Goal: Transaction & Acquisition: Purchase product/service

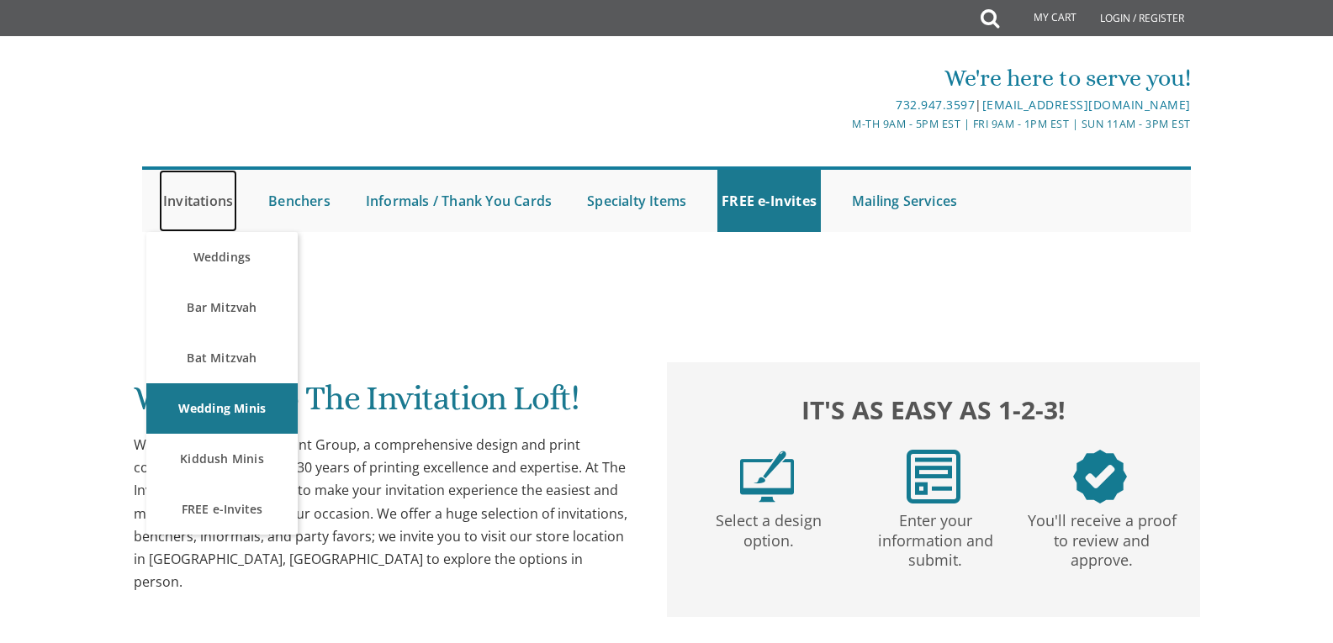
click at [207, 198] on link "Invitations" at bounding box center [198, 201] width 78 height 62
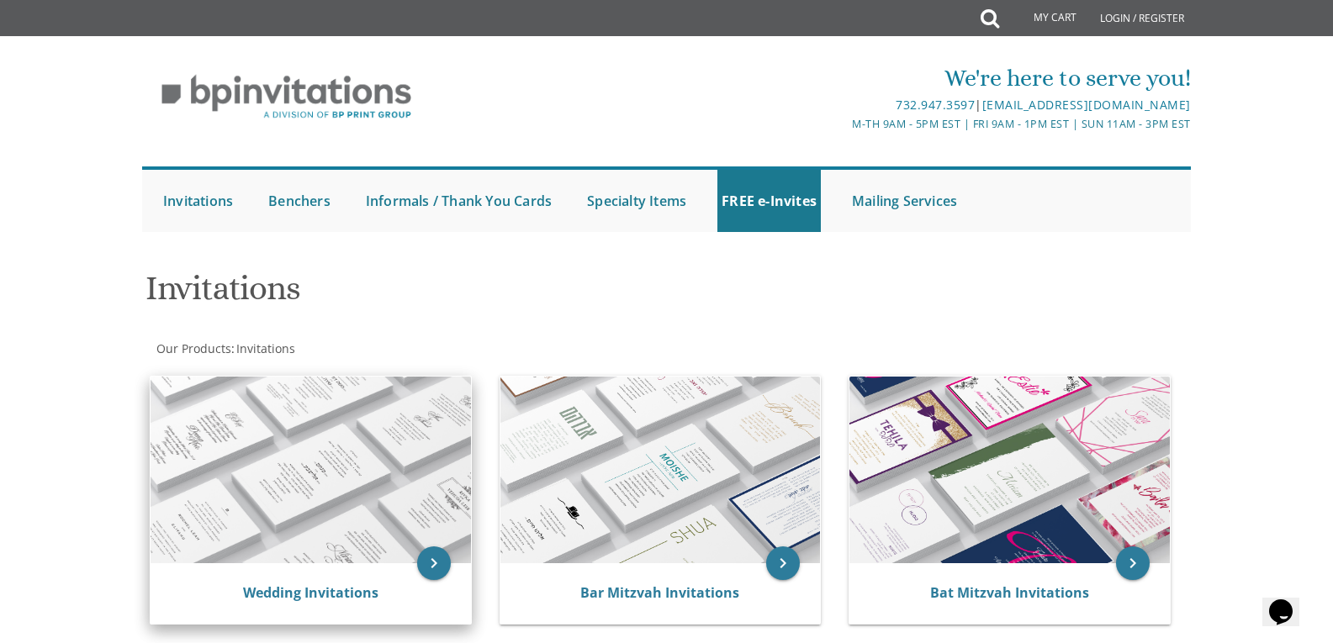
click at [290, 507] on img at bounding box center [311, 470] width 320 height 187
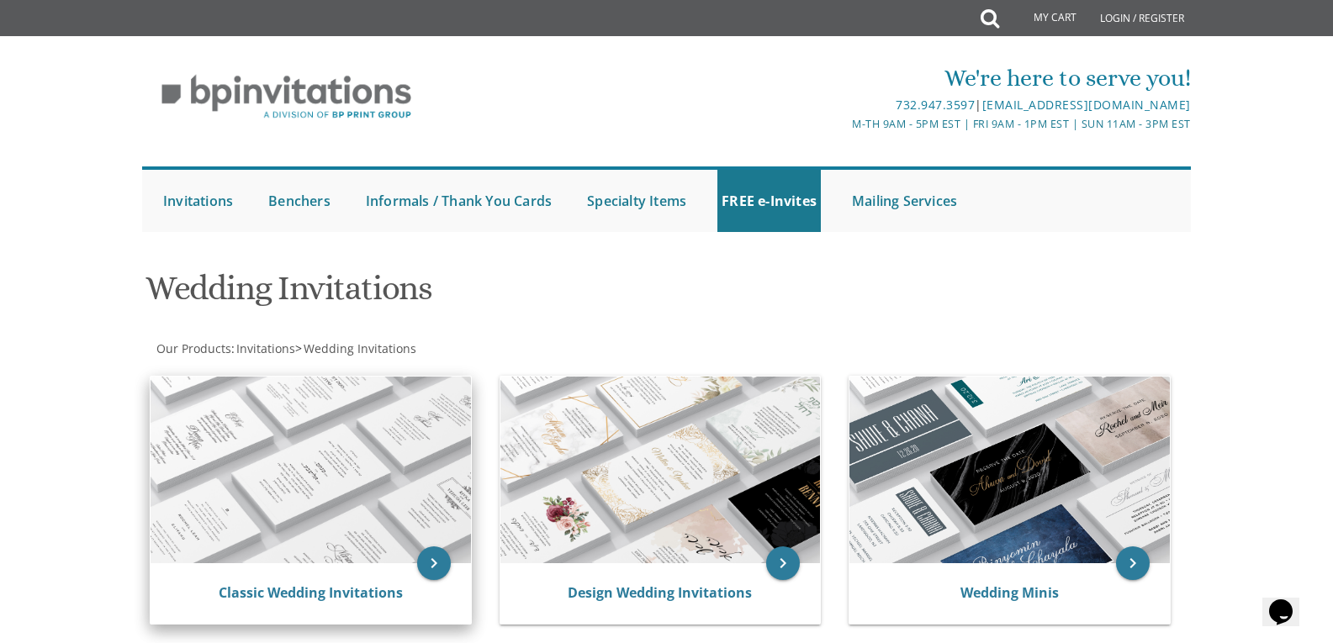
click at [365, 456] on img at bounding box center [311, 470] width 320 height 187
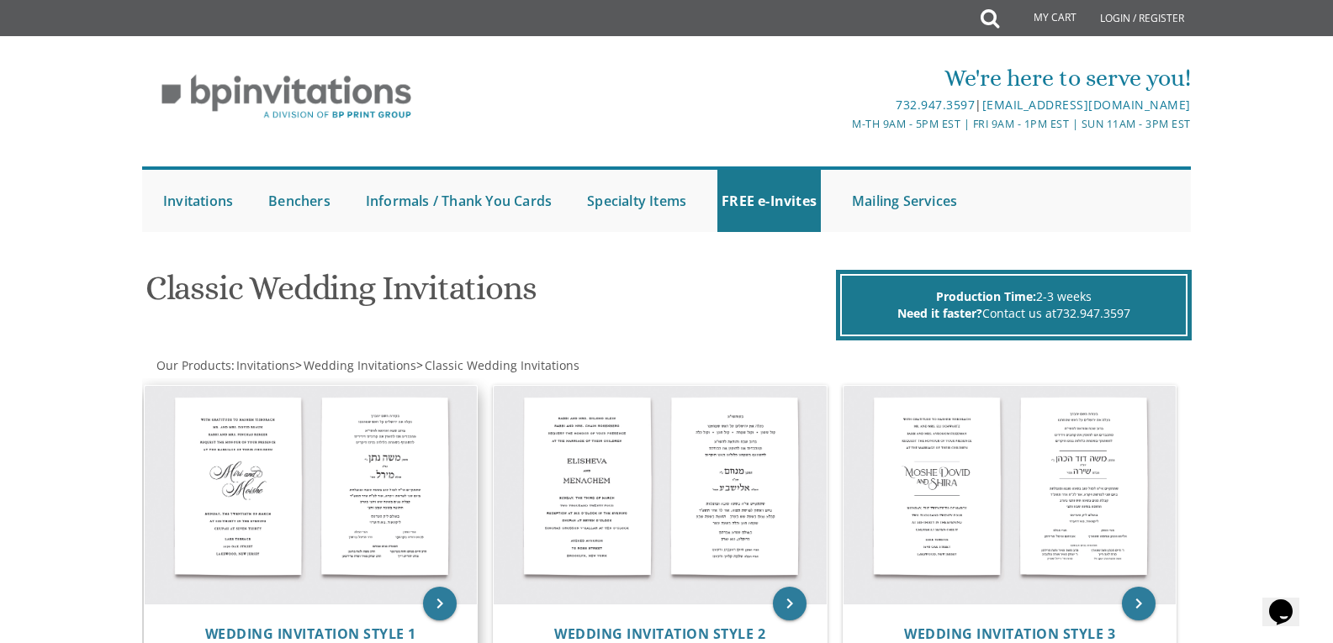
click at [246, 463] on img at bounding box center [311, 495] width 333 height 219
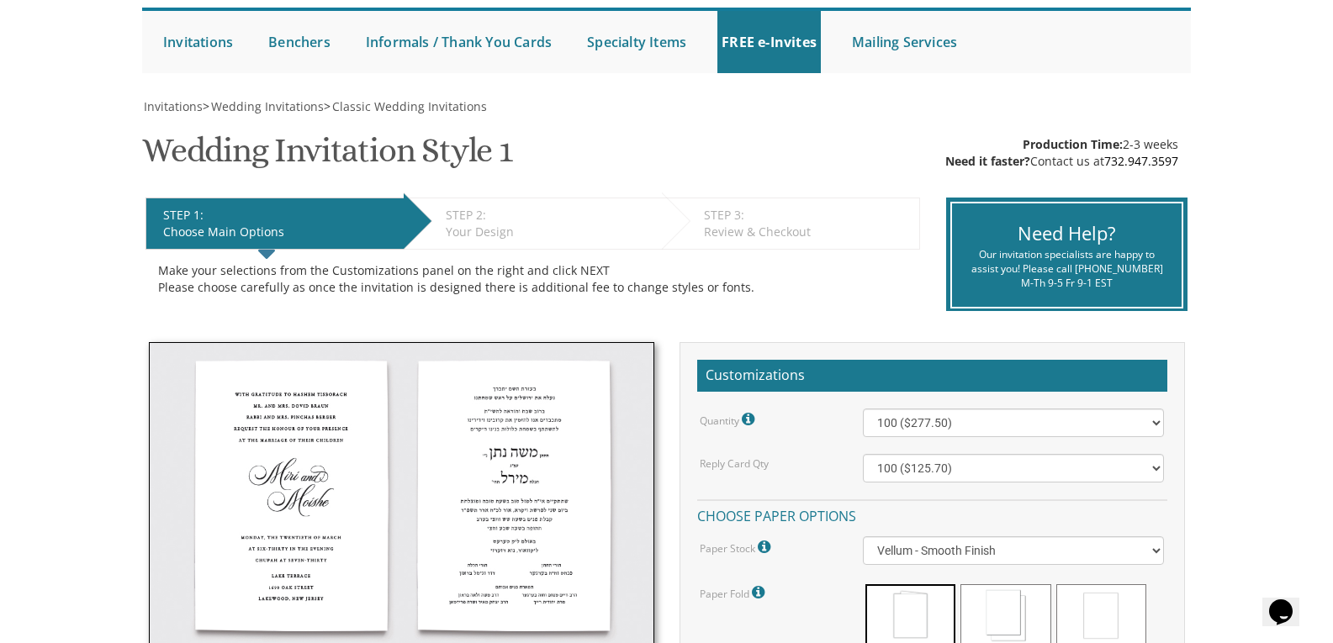
scroll to position [252, 0]
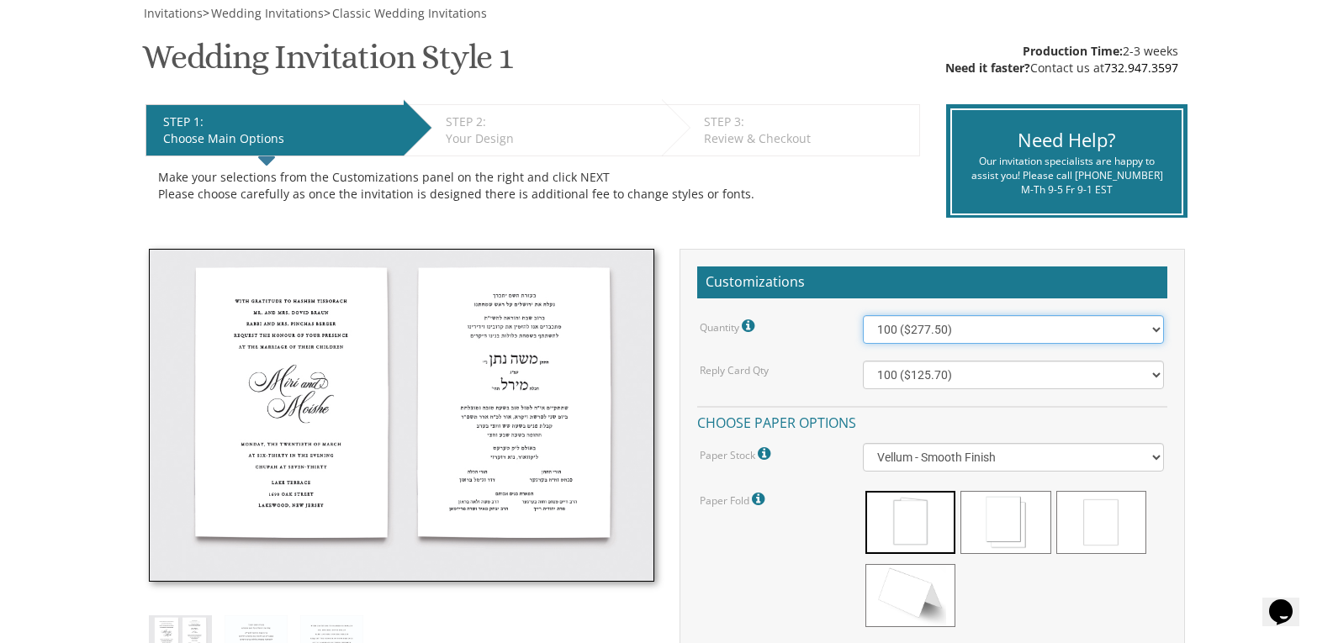
click at [1157, 325] on select "100 ($277.50) 200 ($330.45) 300 ($380.65) 400 ($432.70) 500 ($482.10) 600 ($534…" at bounding box center [1013, 329] width 301 height 29
select select "600"
click at [863, 315] on select "100 ($277.50) 200 ($330.45) 300 ($380.65) 400 ($432.70) 500 ($482.10) 600 ($534…" at bounding box center [1013, 329] width 301 height 29
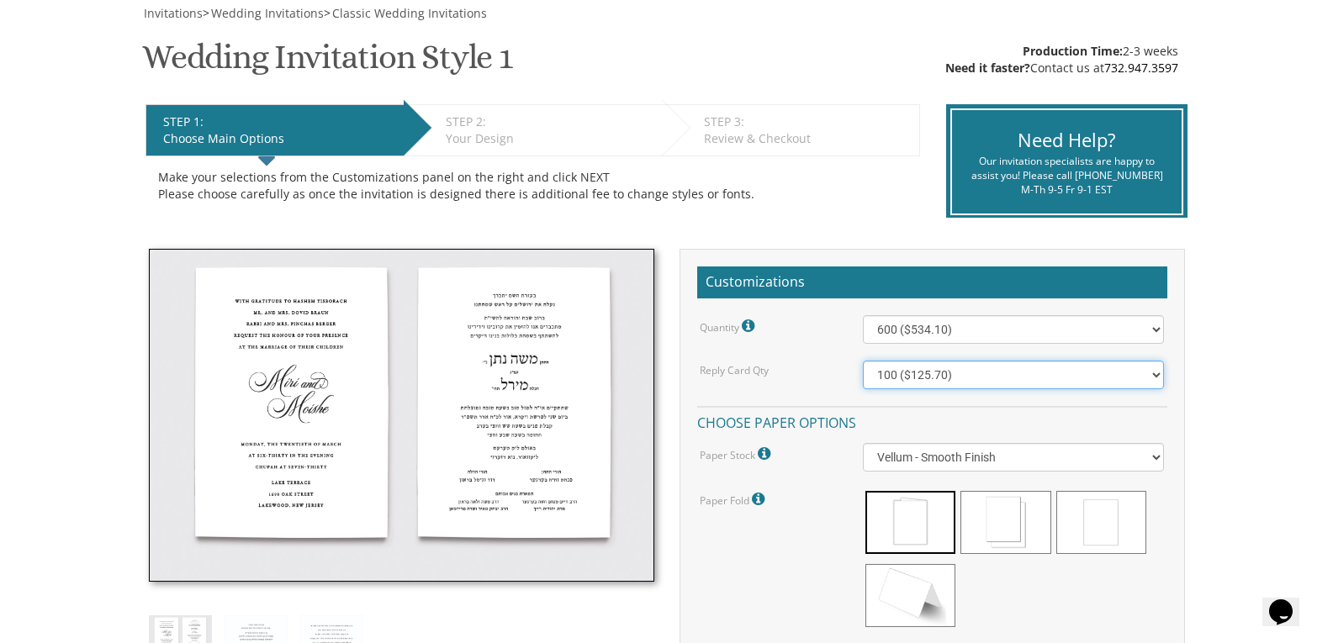
click at [1151, 373] on select "100 ($125.70) 200 ($150.60) 300 ($177.95) 400 ($270.70) 500 ($225.30) 600 ($249…" at bounding box center [1013, 375] width 301 height 29
select select "600"
click at [863, 361] on select "100 ($125.70) 200 ($150.60) 300 ($177.95) 400 ($270.70) 500 ($225.30) 600 ($249…" at bounding box center [1013, 375] width 301 height 29
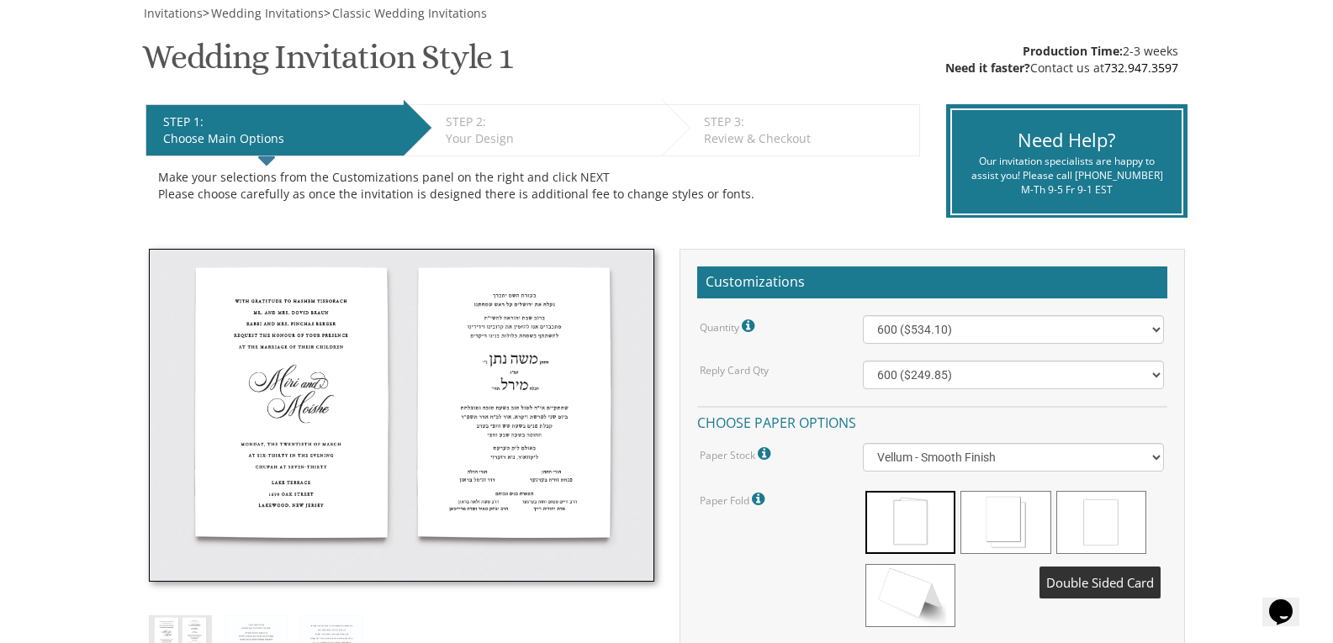
click at [1124, 521] on span at bounding box center [1101, 522] width 90 height 63
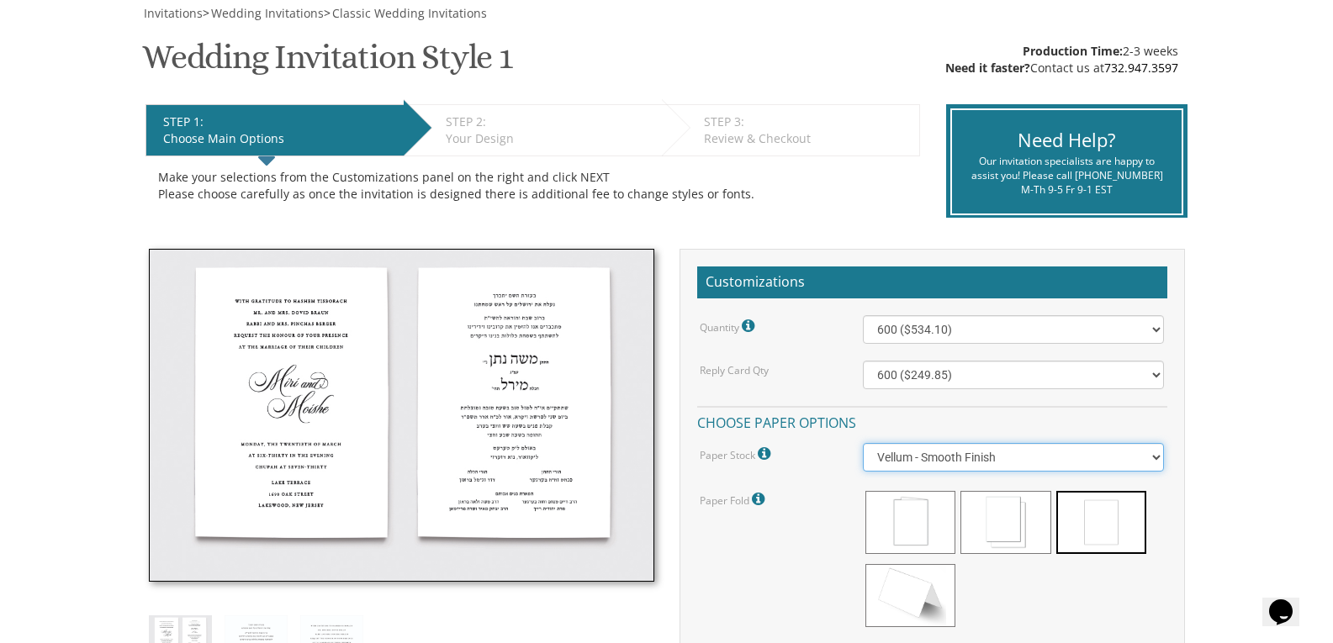
click at [1152, 457] on select "Vellum - Smooth Finish Linen - Subtle Embossed Crosshatch Texture Silk - Soft, …" at bounding box center [1013, 457] width 301 height 29
select select "Cotton"
click at [863, 443] on select "Vellum - Smooth Finish Linen - Subtle Embossed Crosshatch Texture Silk - Soft, …" at bounding box center [1013, 457] width 301 height 29
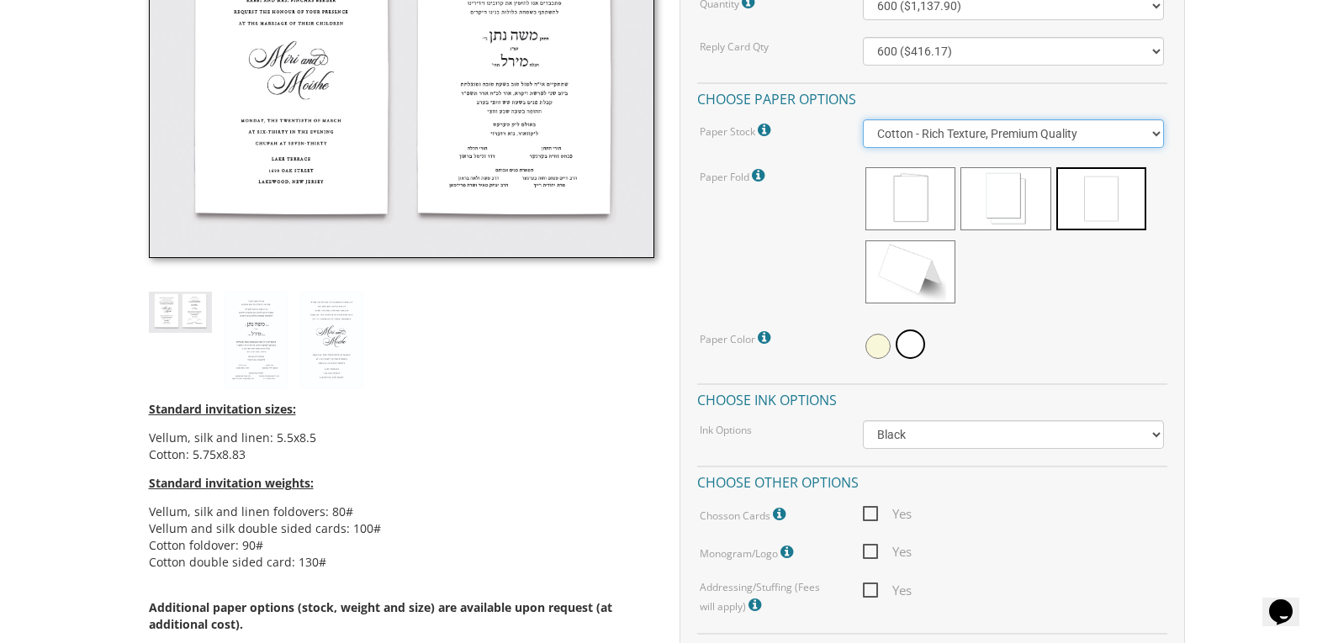
scroll to position [583, 0]
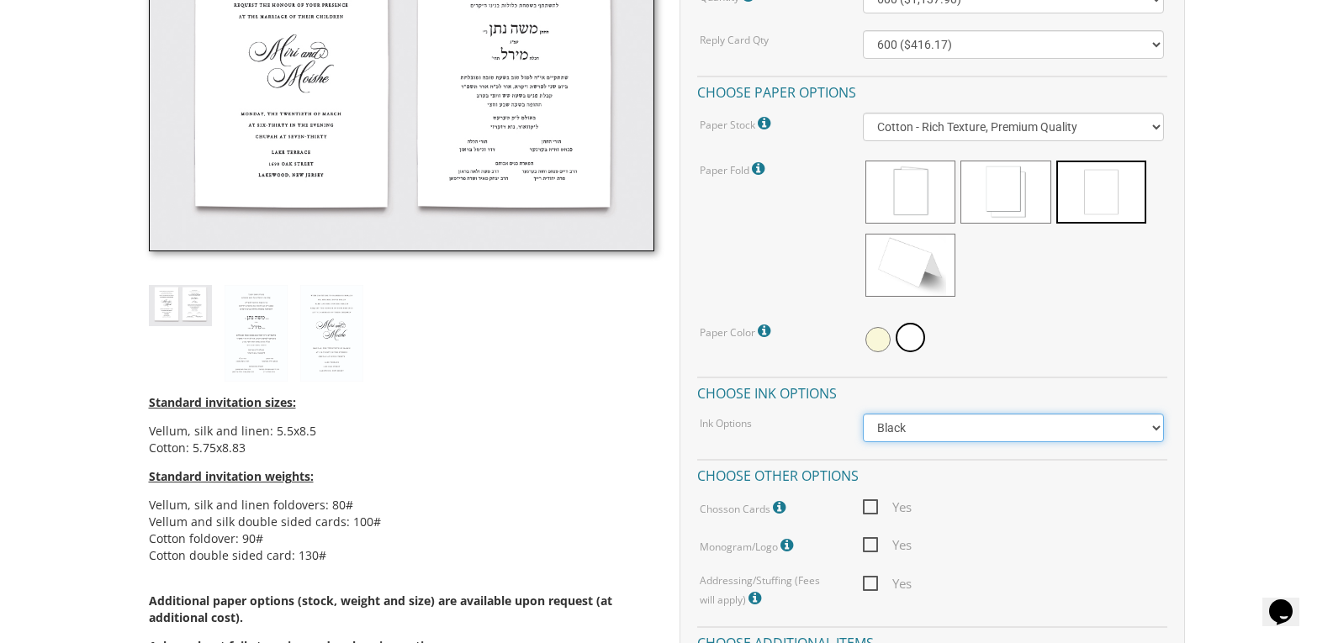
click at [1155, 431] on select "Black Colored Ink ($65.00) Black + One Color ($211.00) Two Colors ($265.00)" at bounding box center [1013, 428] width 301 height 29
select select "Standard"
click at [863, 414] on select "Black Colored Ink ($65.00) Black + One Color ($211.00) Two Colors ($265.00)" at bounding box center [1013, 428] width 301 height 29
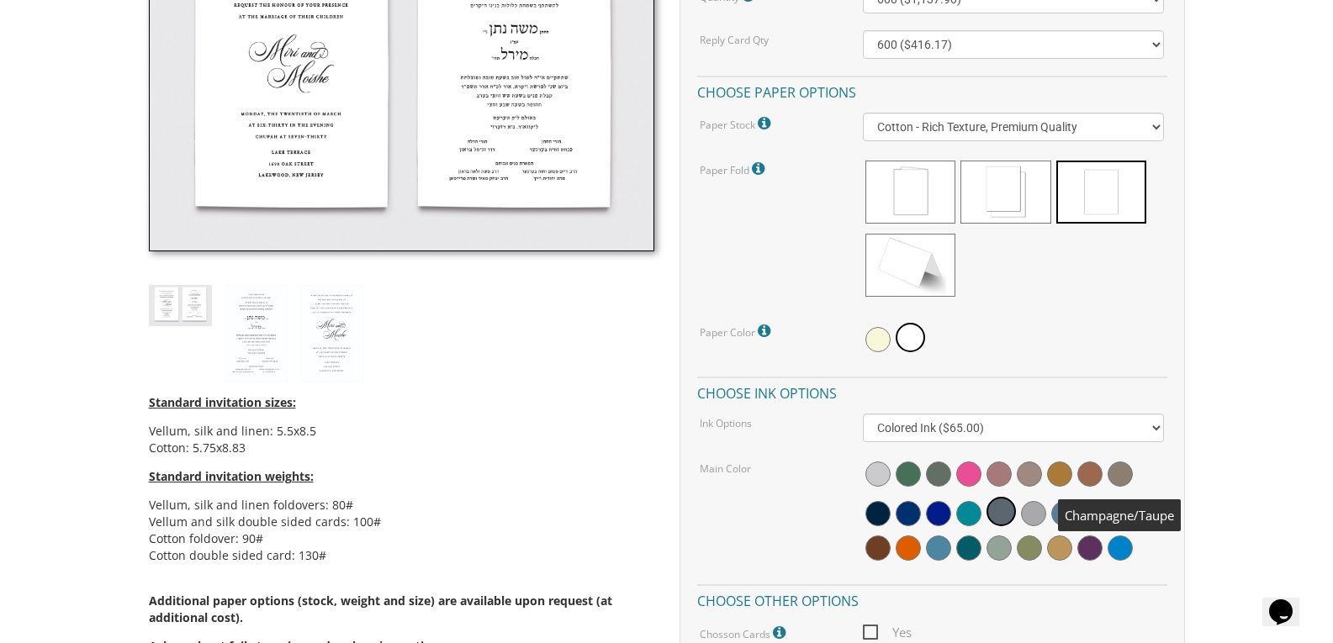
click at [1120, 465] on span at bounding box center [1120, 474] width 25 height 25
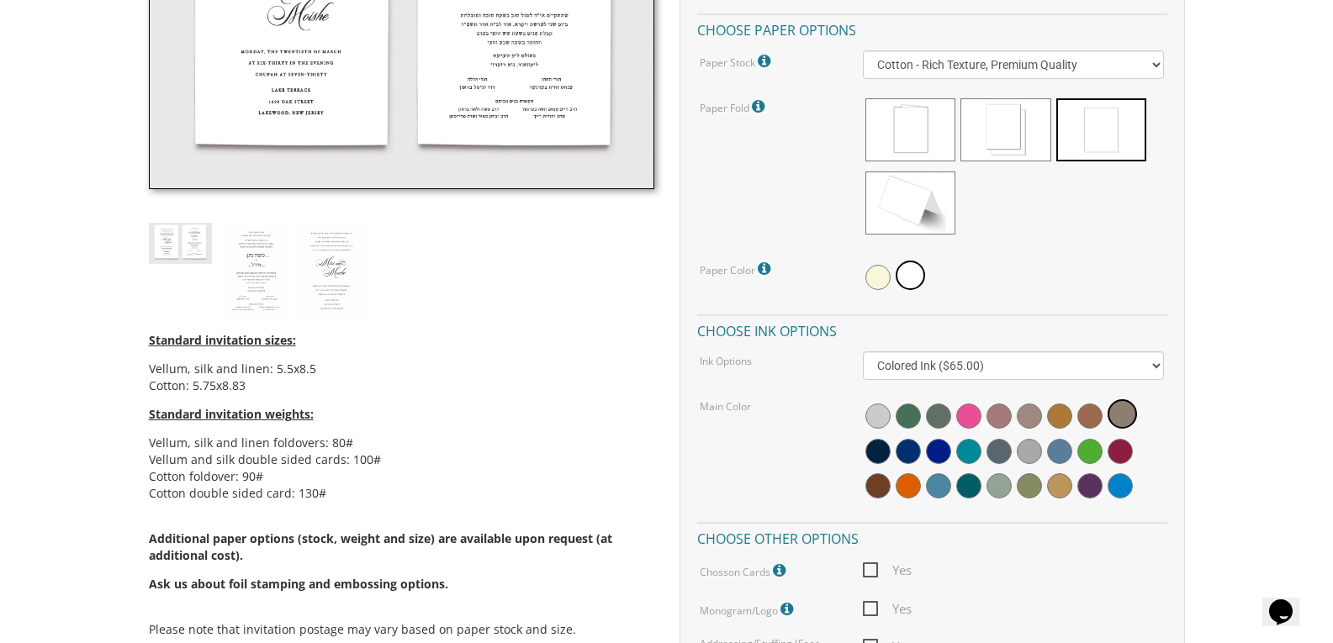
scroll to position [637, 0]
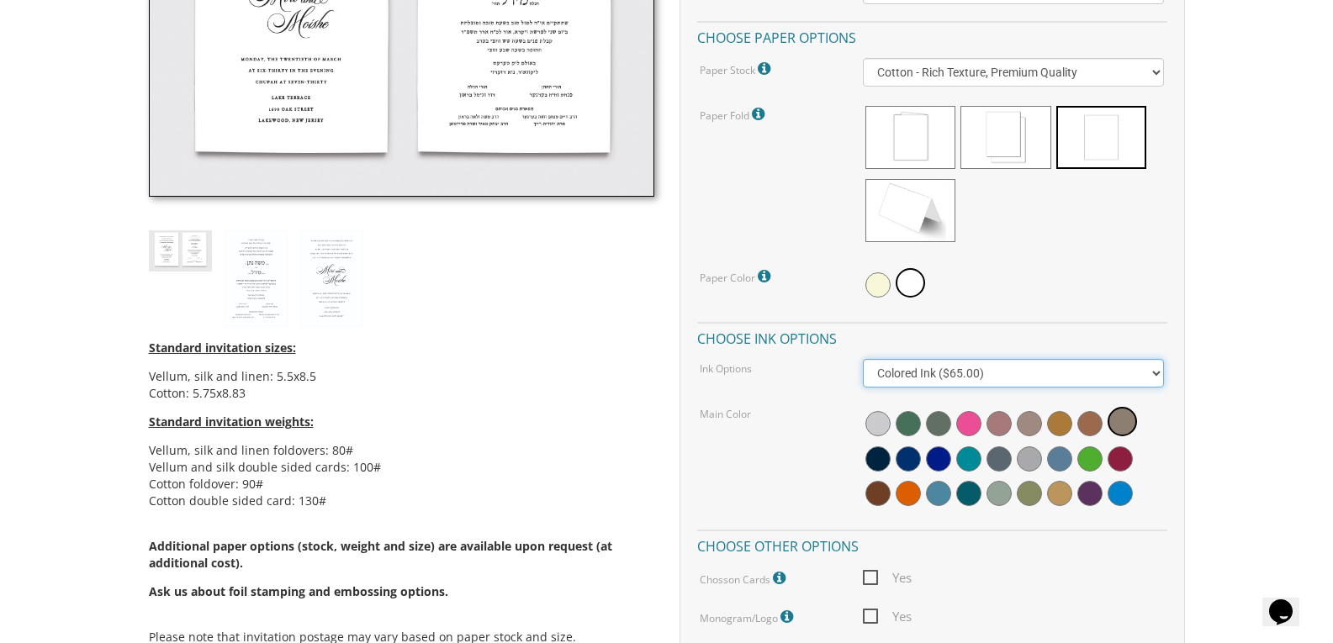
click at [1153, 376] on select "Black Colored Ink ($65.00) Black + One Color ($211.00) Two Colors ($265.00)" at bounding box center [1013, 373] width 301 height 29
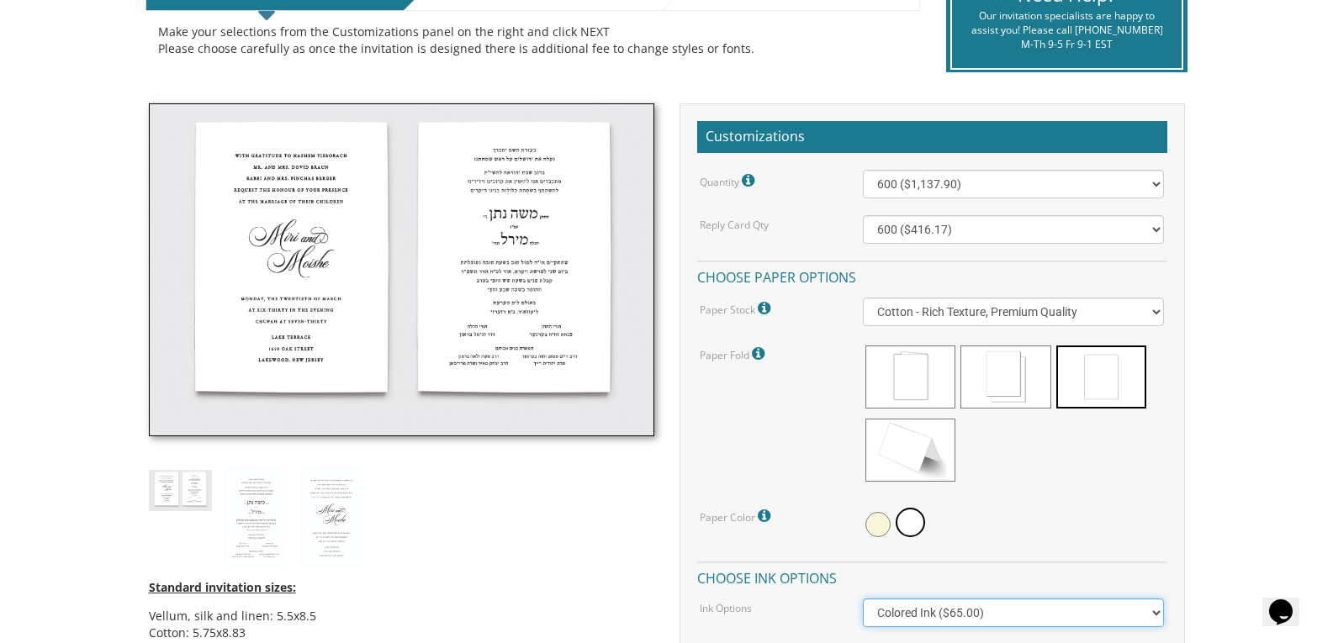
scroll to position [391, 0]
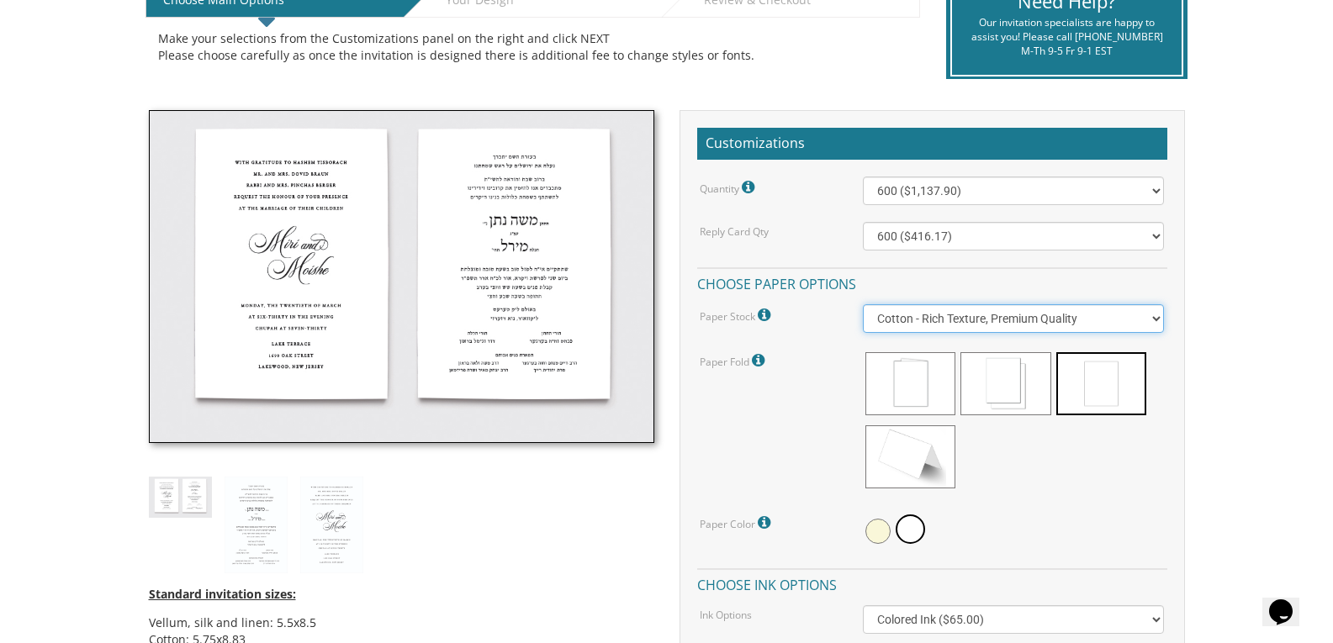
click at [1155, 320] on select "Vellum - Smooth Finish Linen - Subtle Embossed Crosshatch Texture Silk - Soft, …" at bounding box center [1013, 318] width 301 height 29
click at [863, 304] on select "Vellum - Smooth Finish Linen - Subtle Embossed Crosshatch Texture Silk - Soft, …" at bounding box center [1013, 318] width 301 height 29
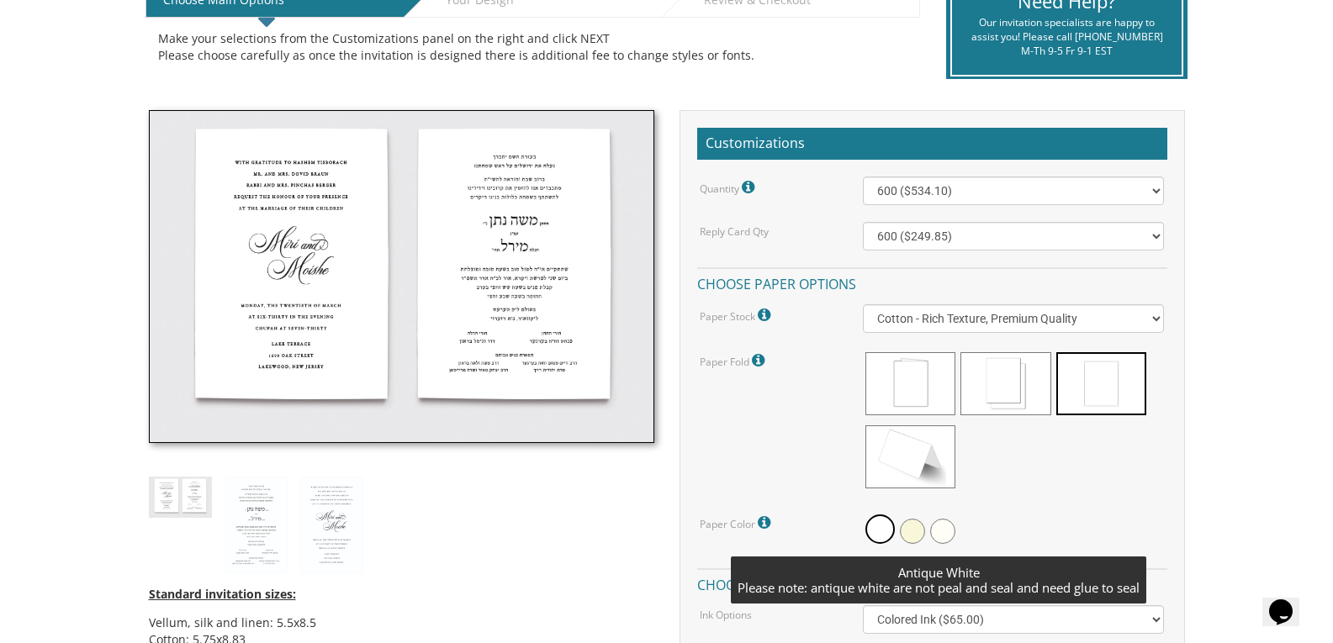
click at [944, 539] on span at bounding box center [942, 531] width 25 height 25
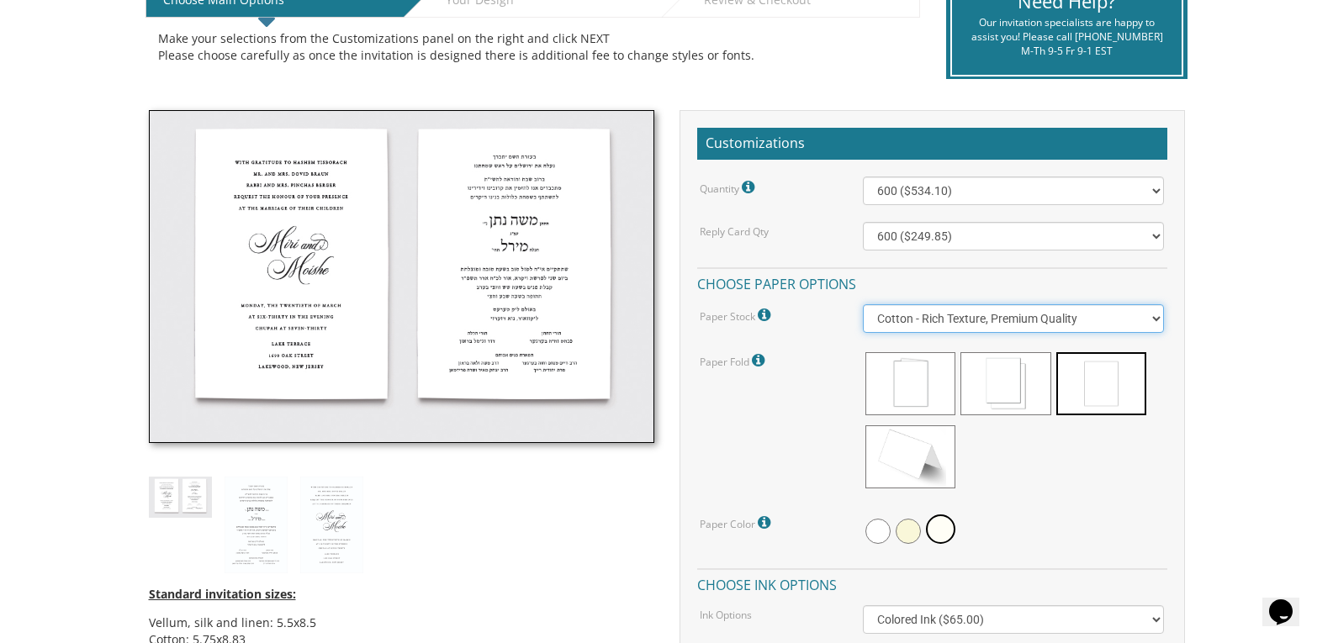
click at [1157, 315] on select "Vellum - Smooth Finish Linen - Subtle Embossed Crosshatch Texture Silk - Soft, …" at bounding box center [1013, 318] width 301 height 29
select select "Cotton"
click at [863, 304] on select "Vellum - Smooth Finish Linen - Subtle Embossed Crosshatch Texture Silk - Soft, …" at bounding box center [1013, 318] width 301 height 29
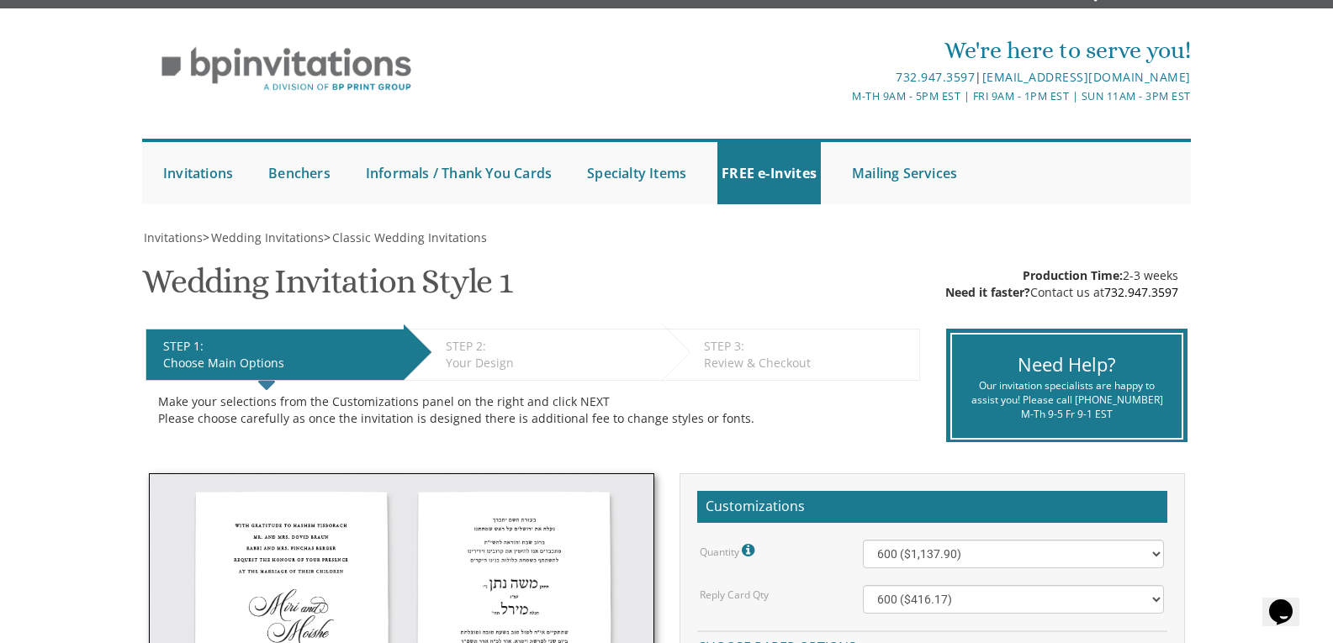
scroll to position [0, 0]
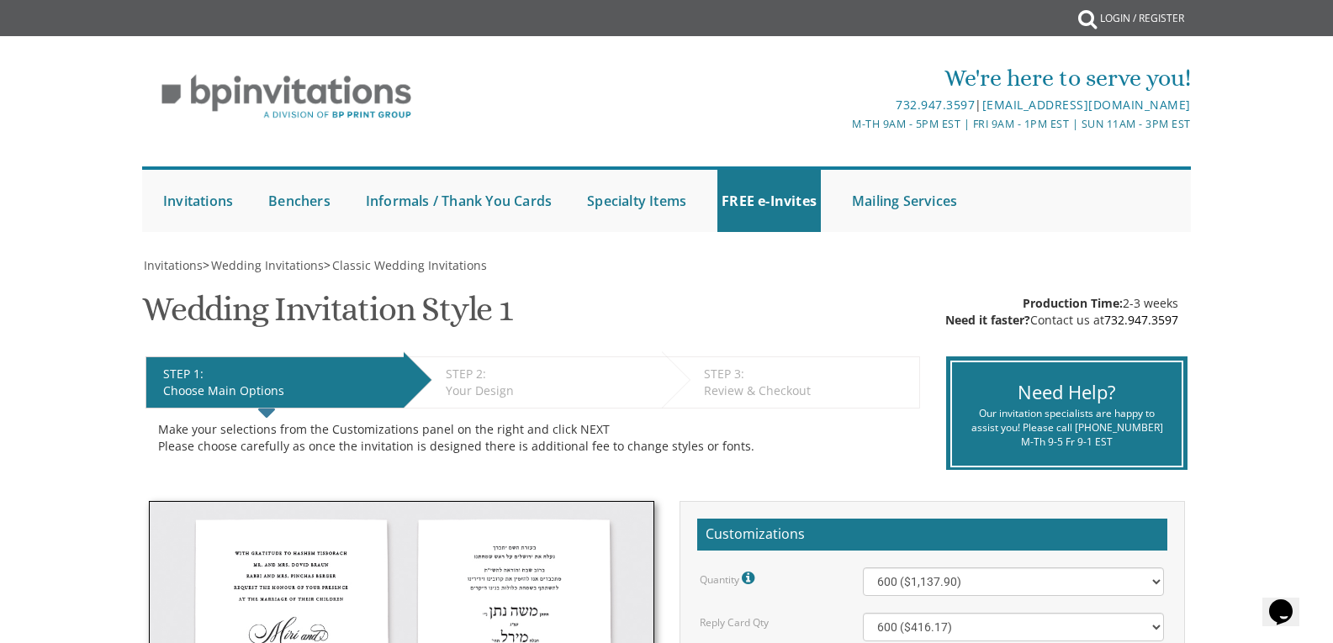
click at [761, 383] on div "Review & Checkout" at bounding box center [807, 391] width 207 height 17
click at [522, 376] on div "STEP 2: EDIT" at bounding box center [550, 374] width 208 height 17
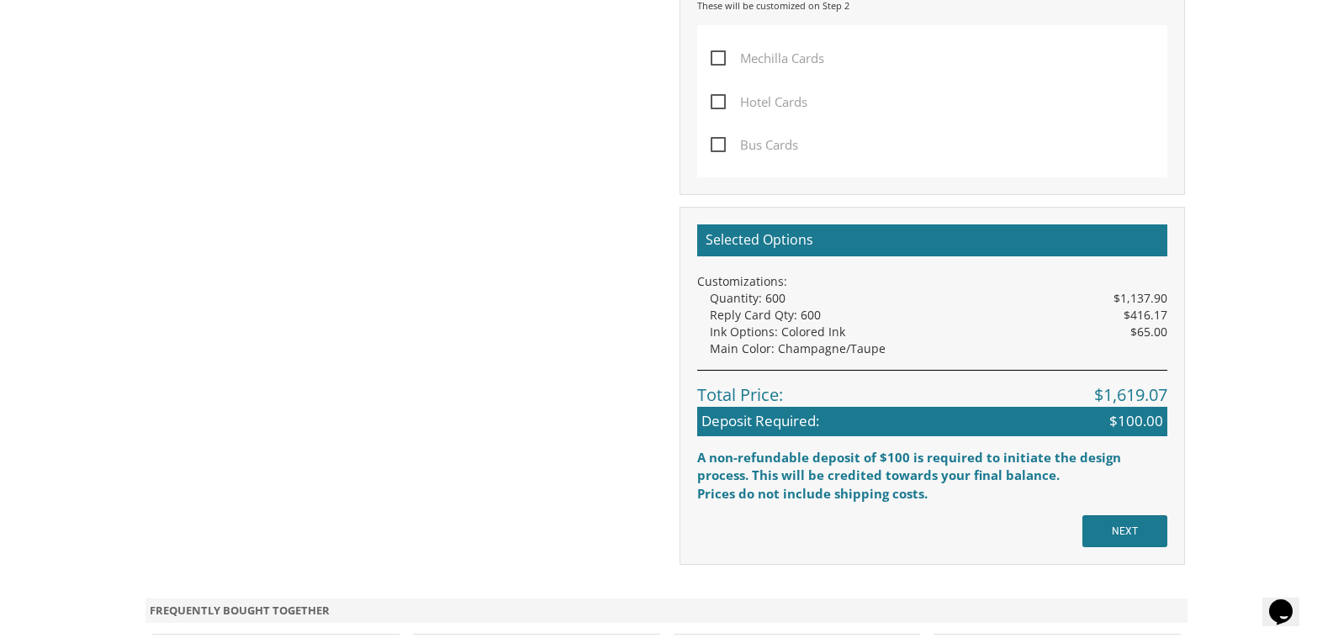
scroll to position [1423, 0]
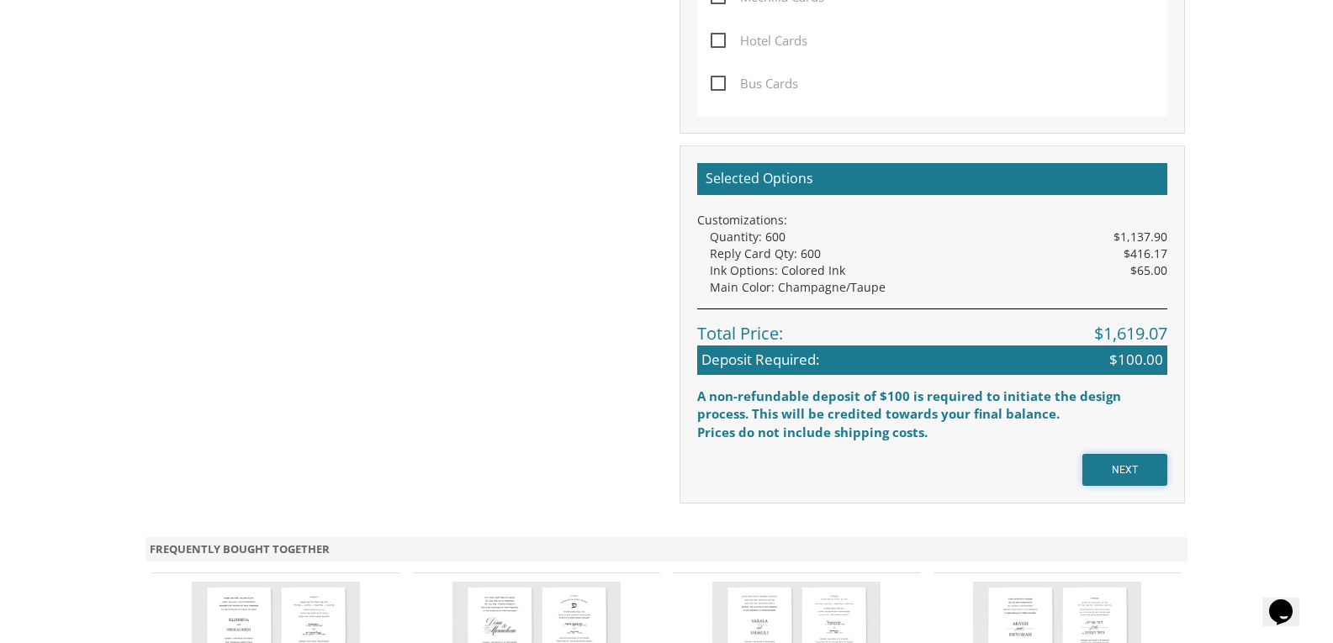
click at [1136, 462] on input "NEXT" at bounding box center [1124, 470] width 85 height 32
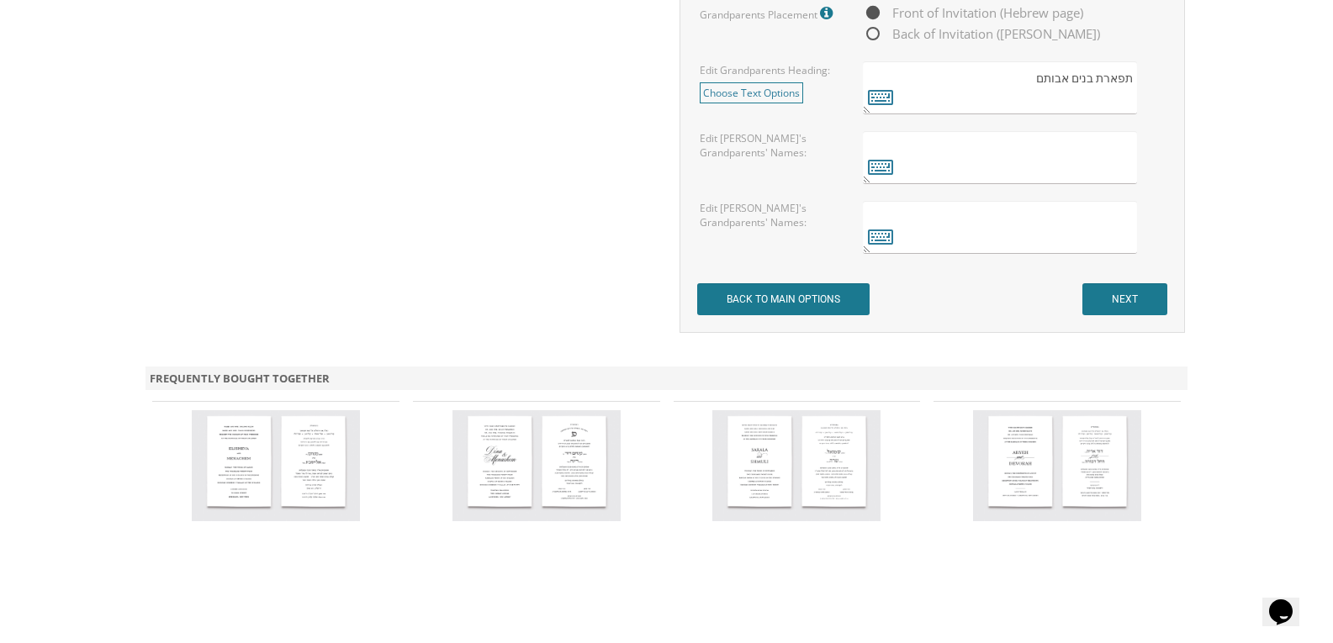
scroll to position [1414, 0]
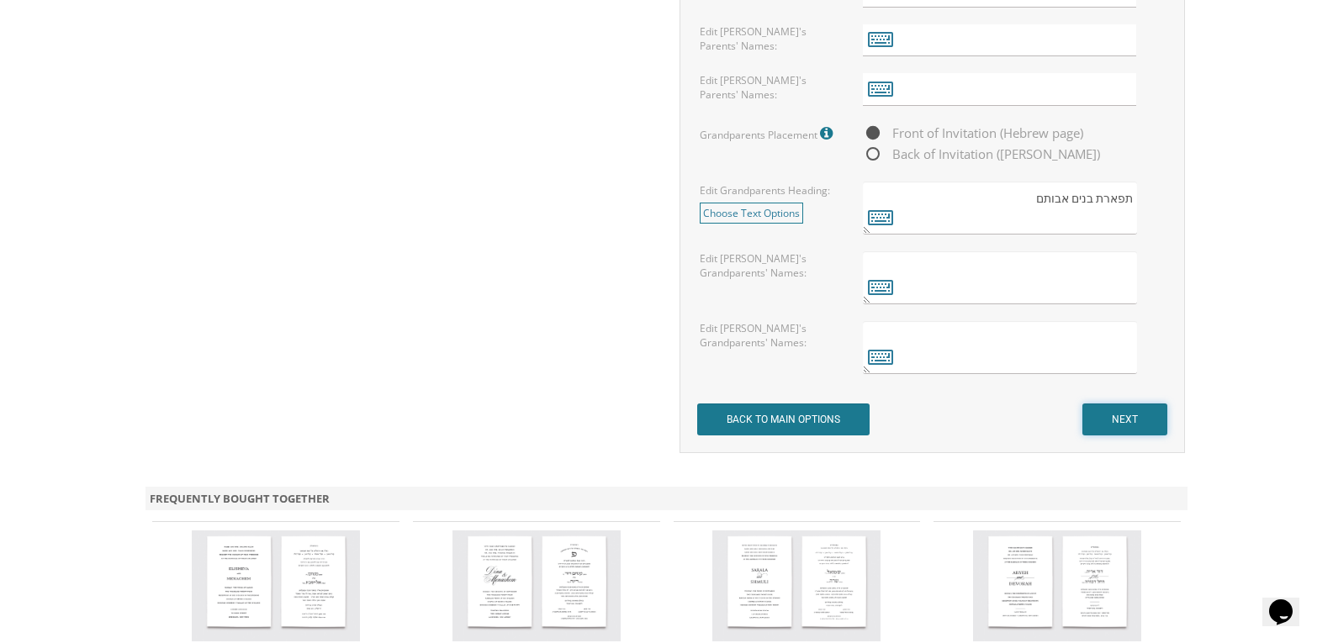
click at [1120, 432] on input "NEXT" at bounding box center [1124, 420] width 85 height 32
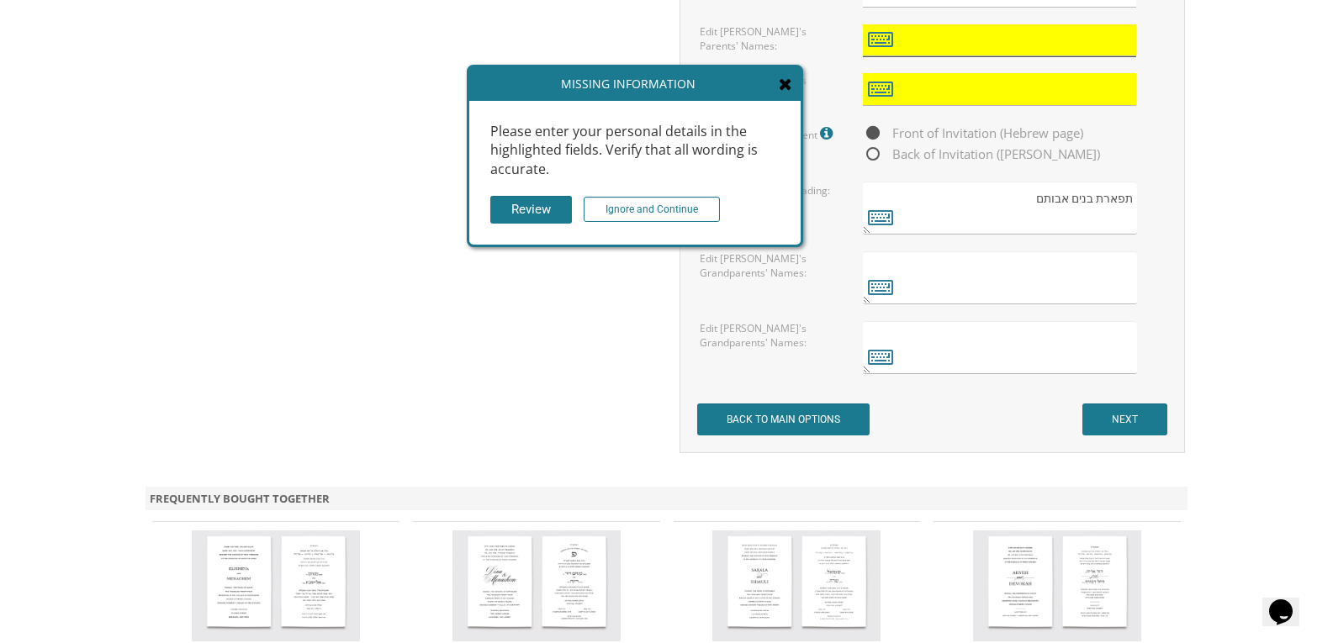
click at [1019, 50] on input "text" at bounding box center [999, 40] width 273 height 33
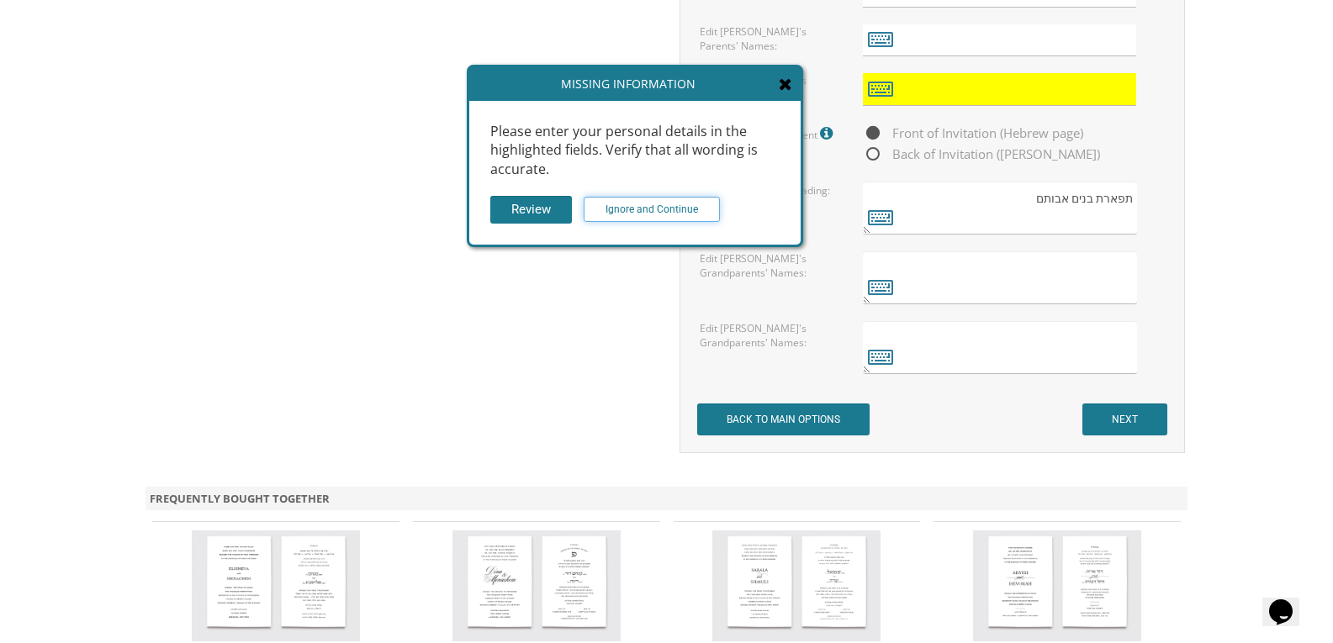
click at [695, 210] on input "Ignore and Continue" at bounding box center [652, 209] width 136 height 25
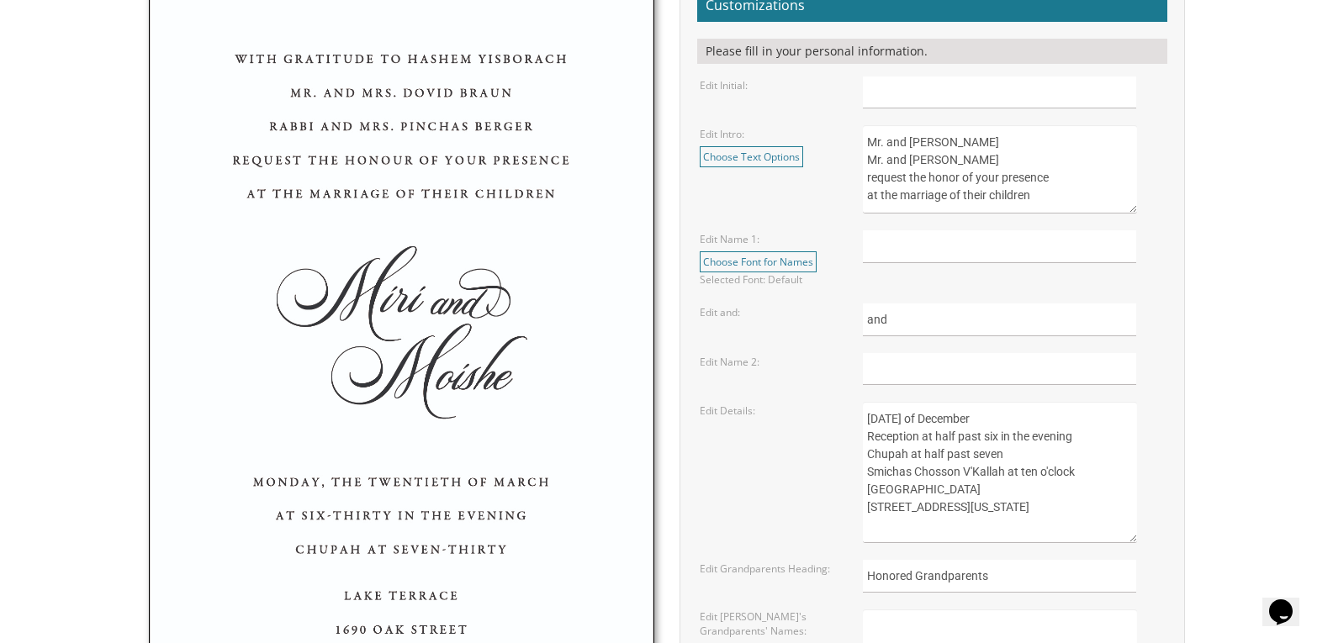
scroll to position [649, 0]
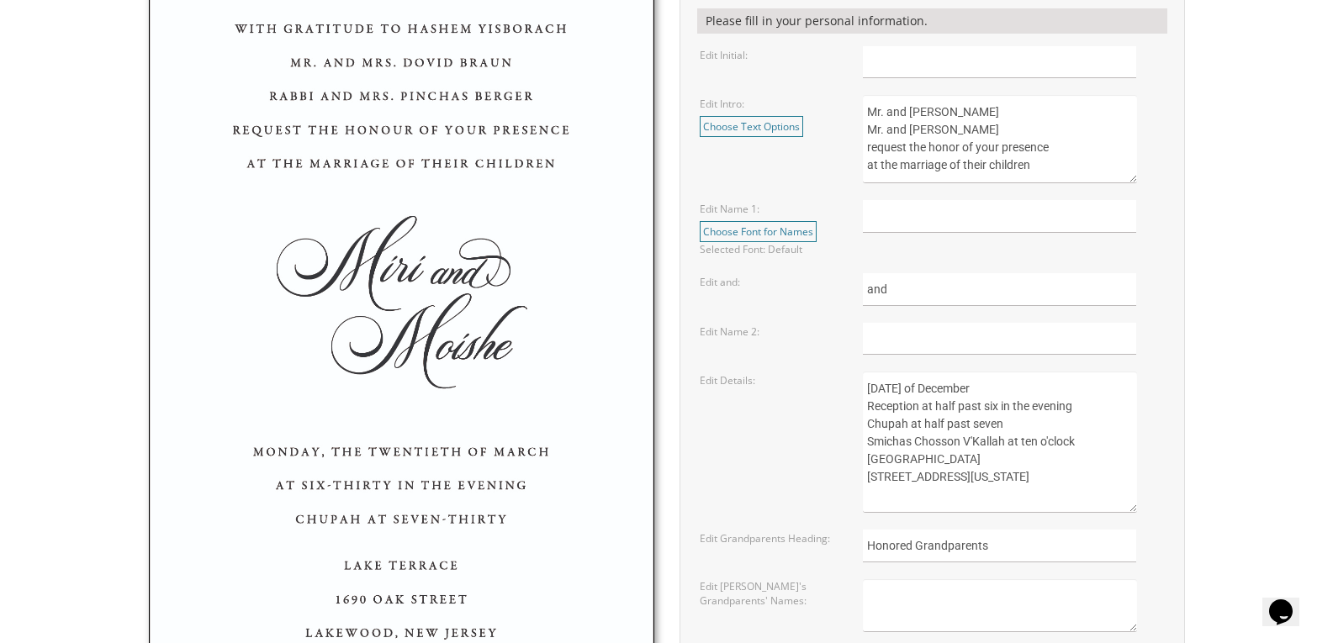
click at [378, 256] on img at bounding box center [402, 332] width 504 height 779
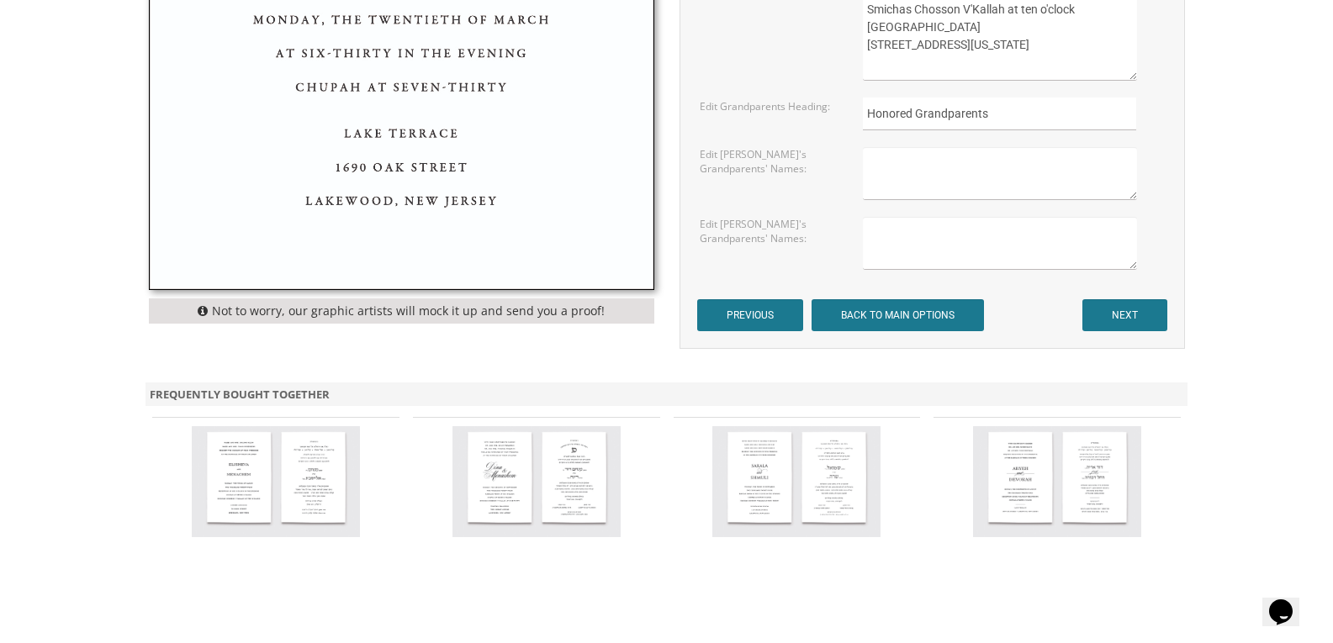
scroll to position [1114, 0]
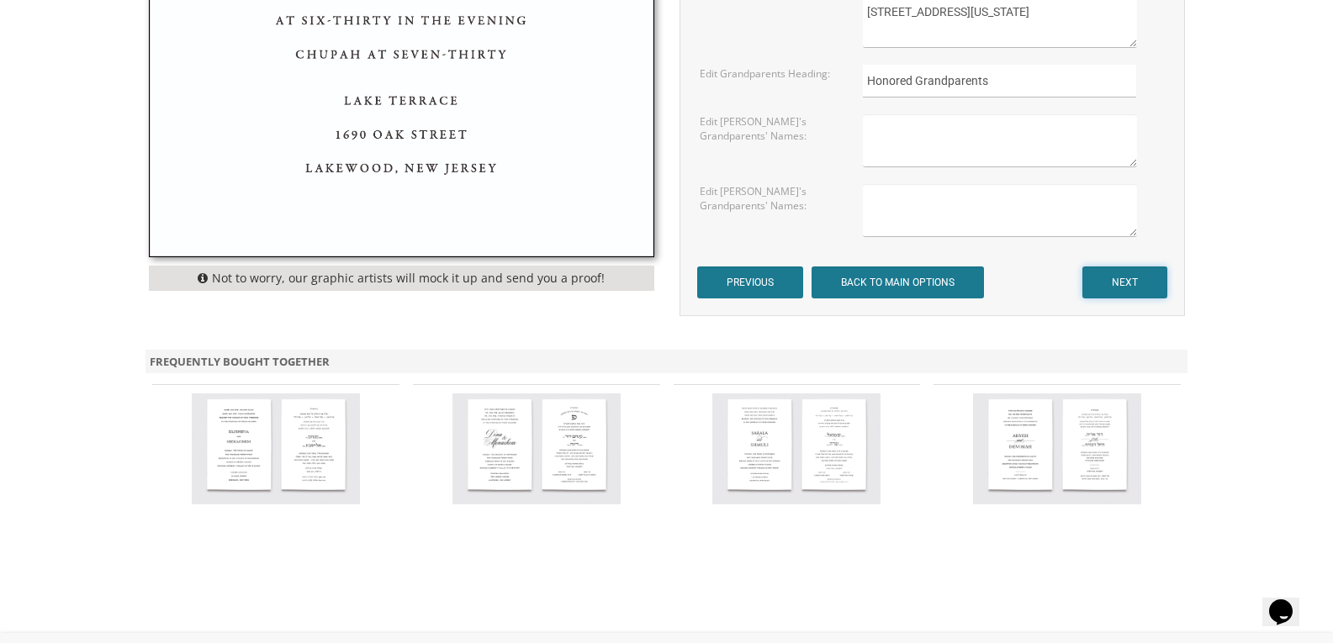
click at [1123, 288] on input "NEXT" at bounding box center [1124, 283] width 85 height 32
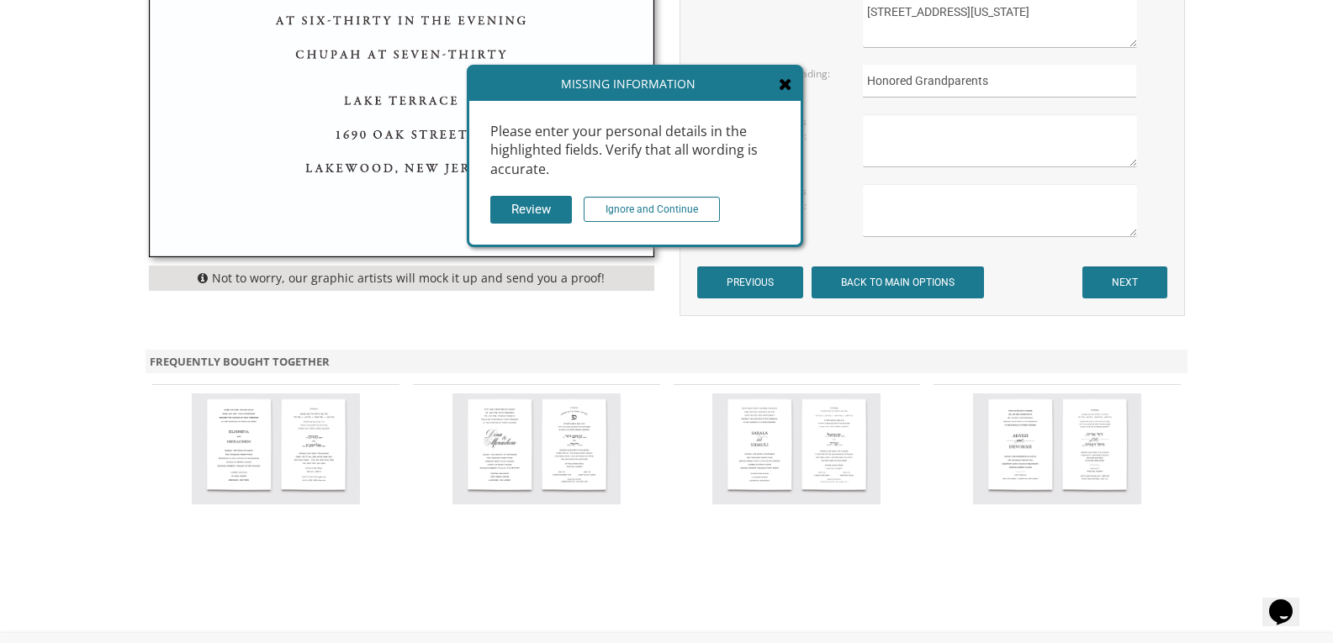
click at [785, 87] on icon at bounding box center [785, 84] width 13 height 17
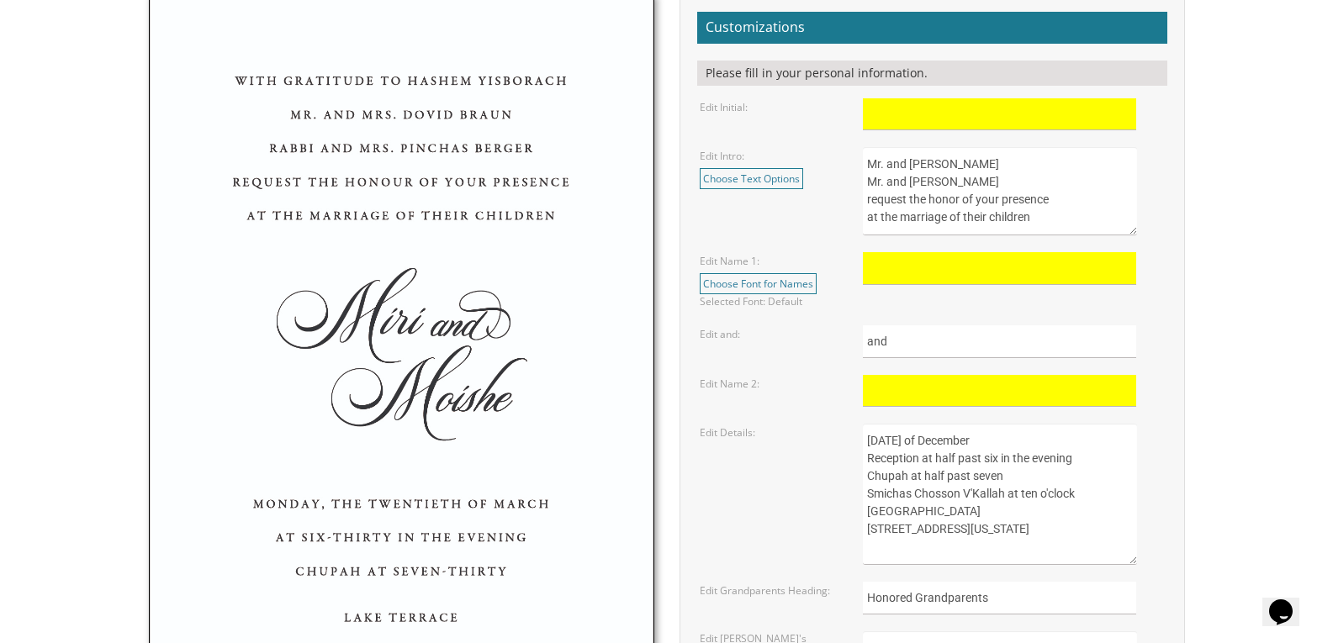
scroll to position [0, 0]
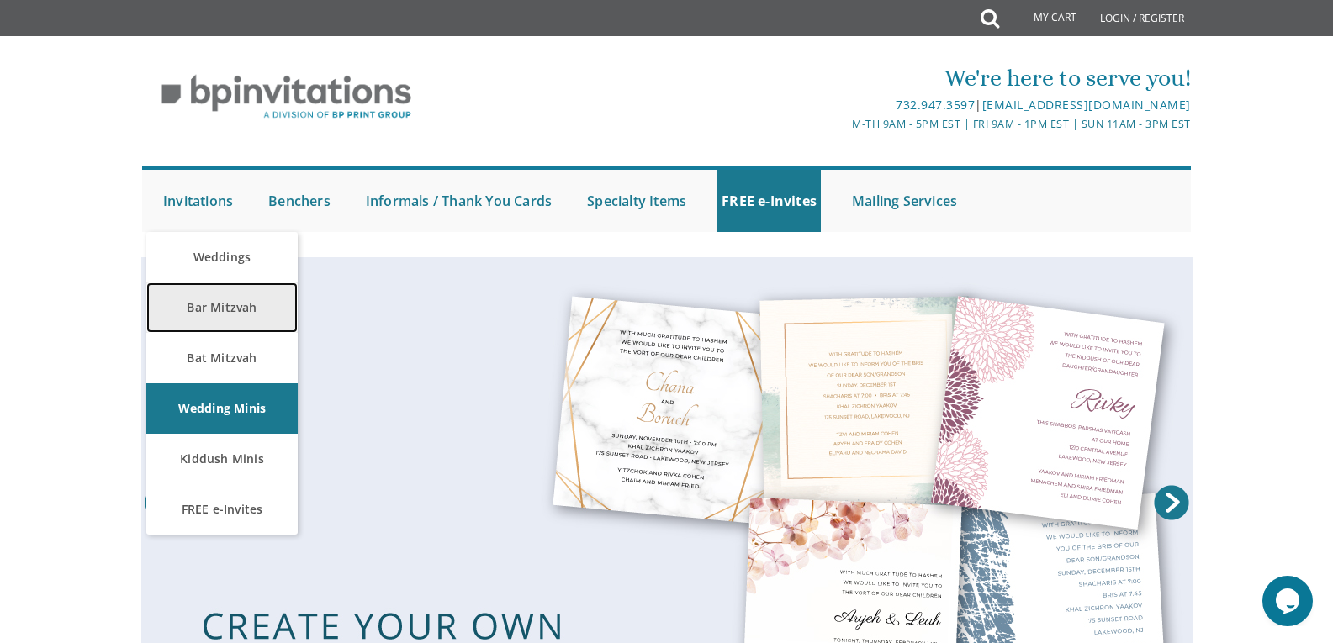
click at [232, 315] on link "Bar Mitzvah" at bounding box center [221, 308] width 151 height 50
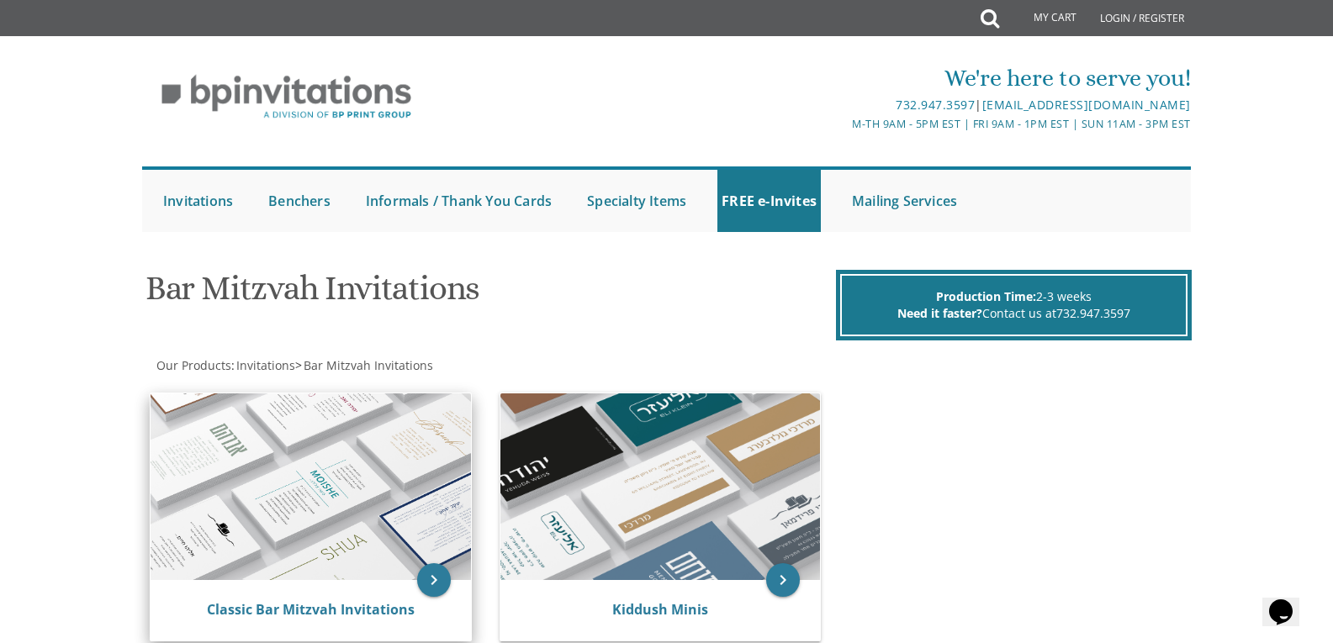
click at [336, 517] on img at bounding box center [311, 487] width 320 height 187
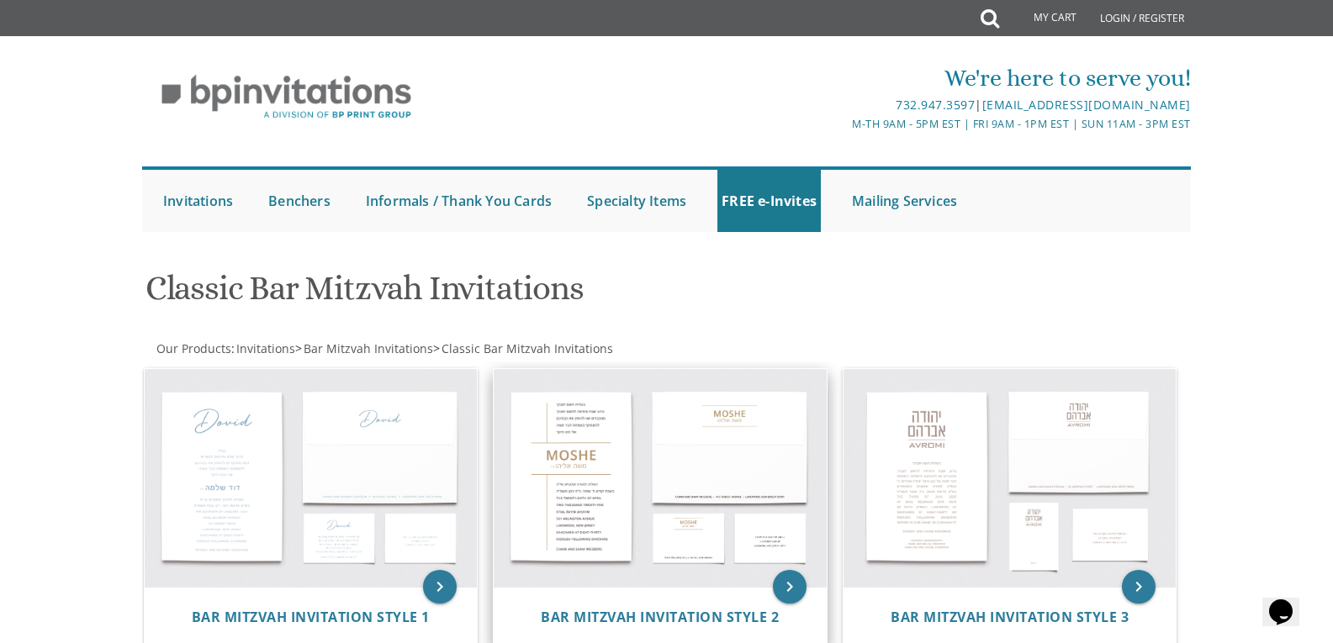
click at [687, 504] on img at bounding box center [660, 478] width 333 height 219
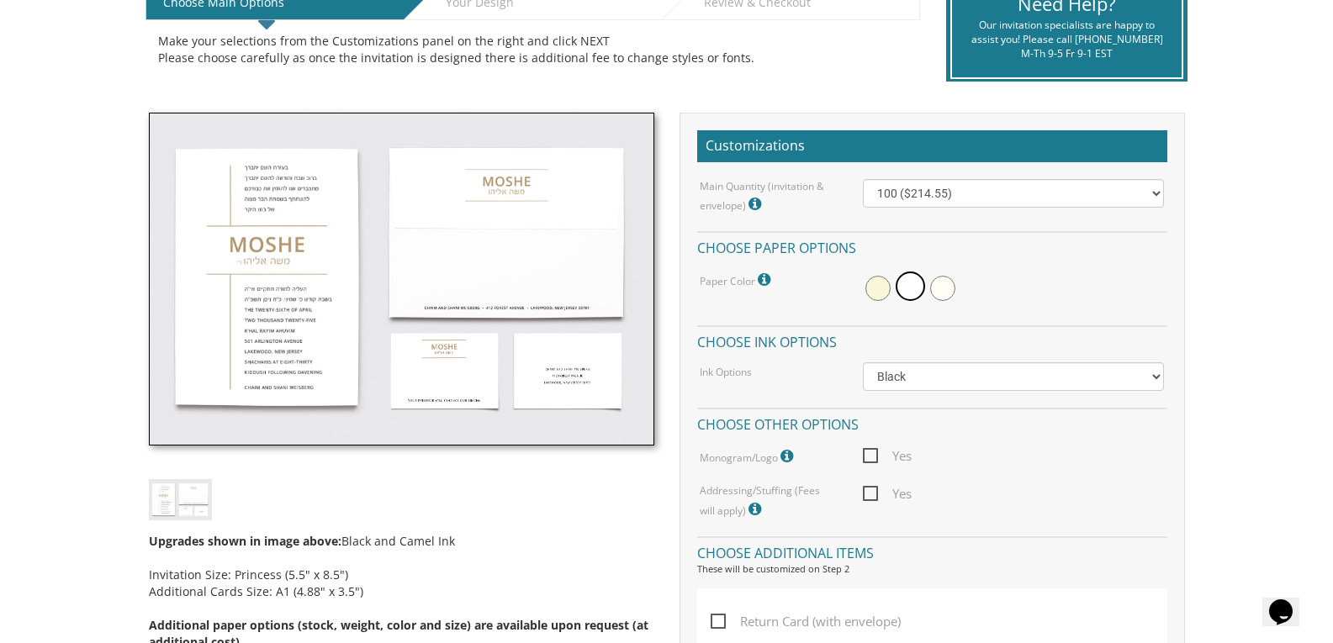
scroll to position [389, 0]
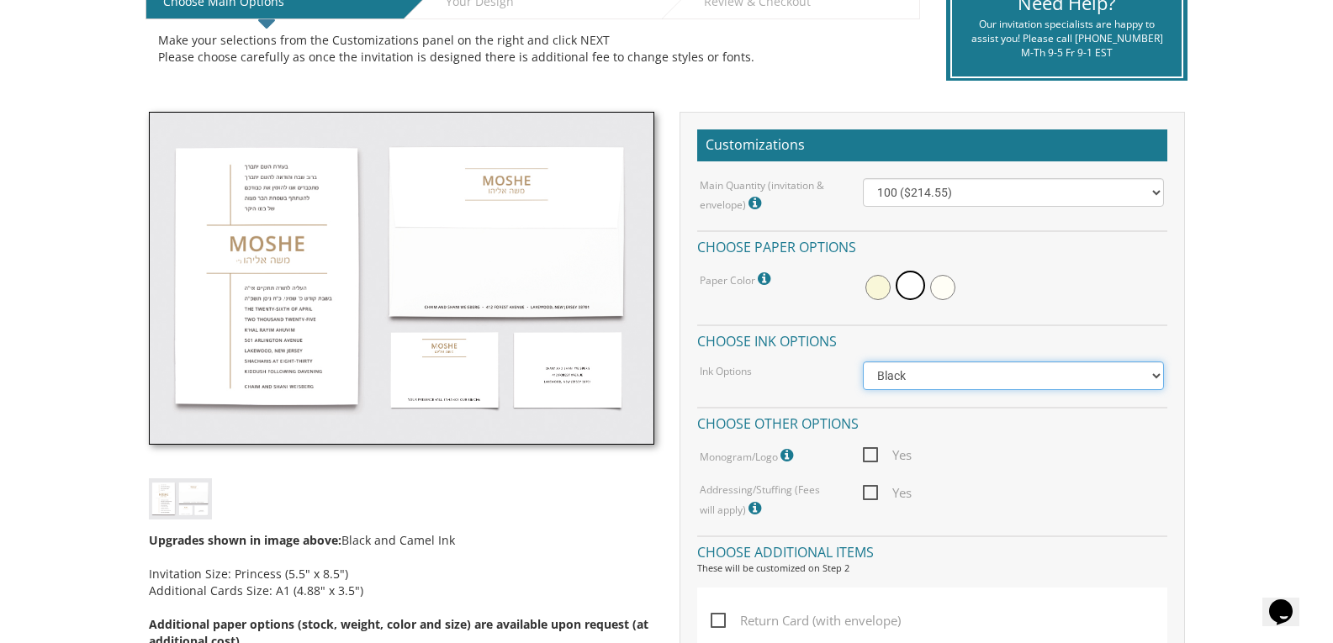
click at [1153, 375] on select "Black Colored Ink ($65.00) Black + One Color ($100.00) Two Colors ($137.95)" at bounding box center [1013, 376] width 301 height 29
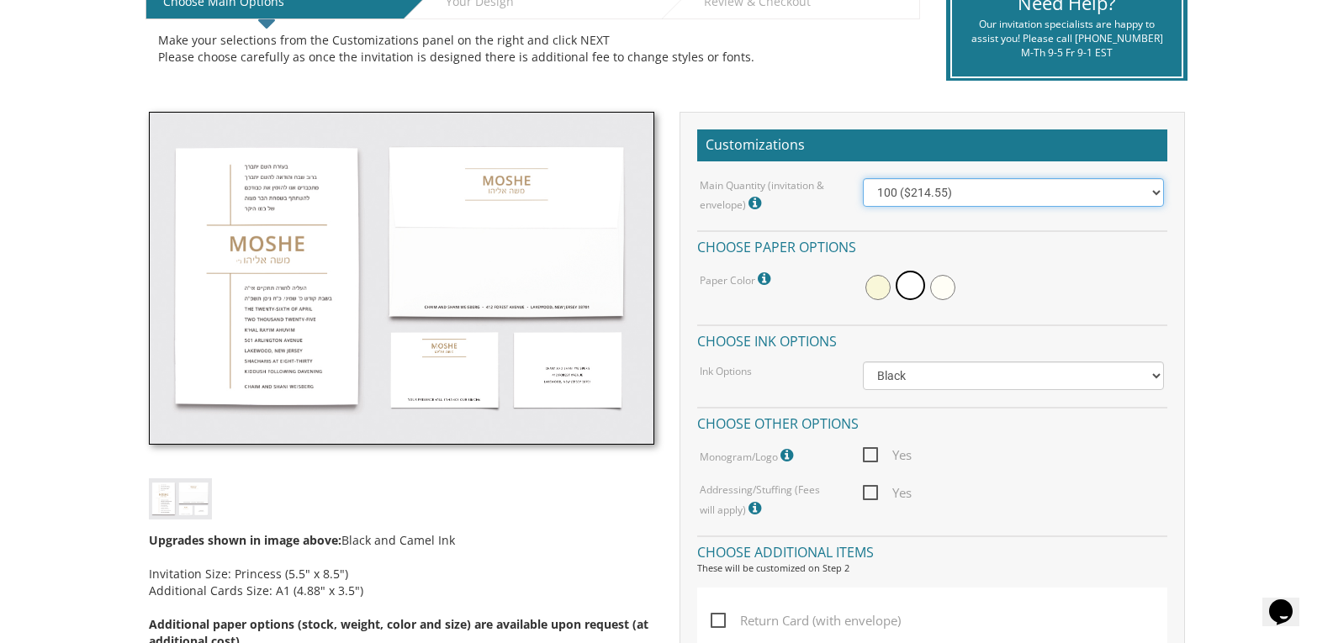
click at [1159, 193] on select "100 ($214.55) 200 ($254.60) 300 ($294.25) 400 ($333.55) 500 ($373.90) 600 ($413…" at bounding box center [1013, 192] width 301 height 29
select select "600"
click at [863, 178] on select "100 ($214.55) 200 ($254.60) 300 ($294.25) 400 ($333.55) 500 ($373.90) 600 ($413…" at bounding box center [1013, 192] width 301 height 29
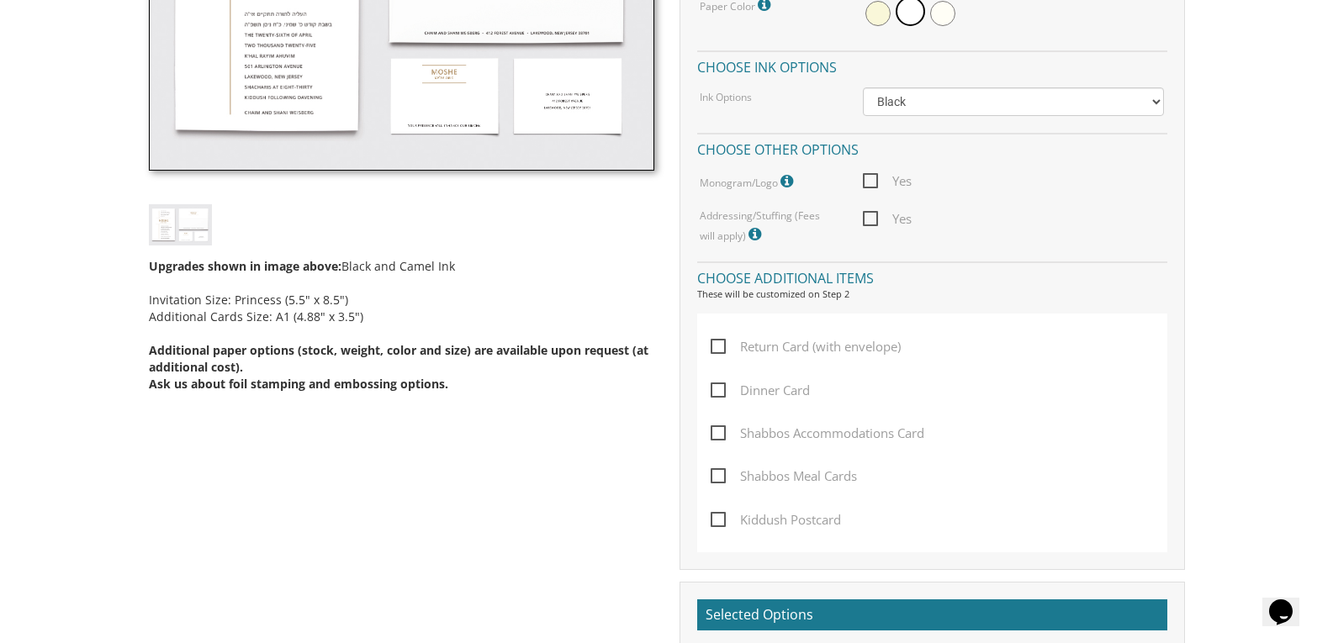
scroll to position [697, 0]
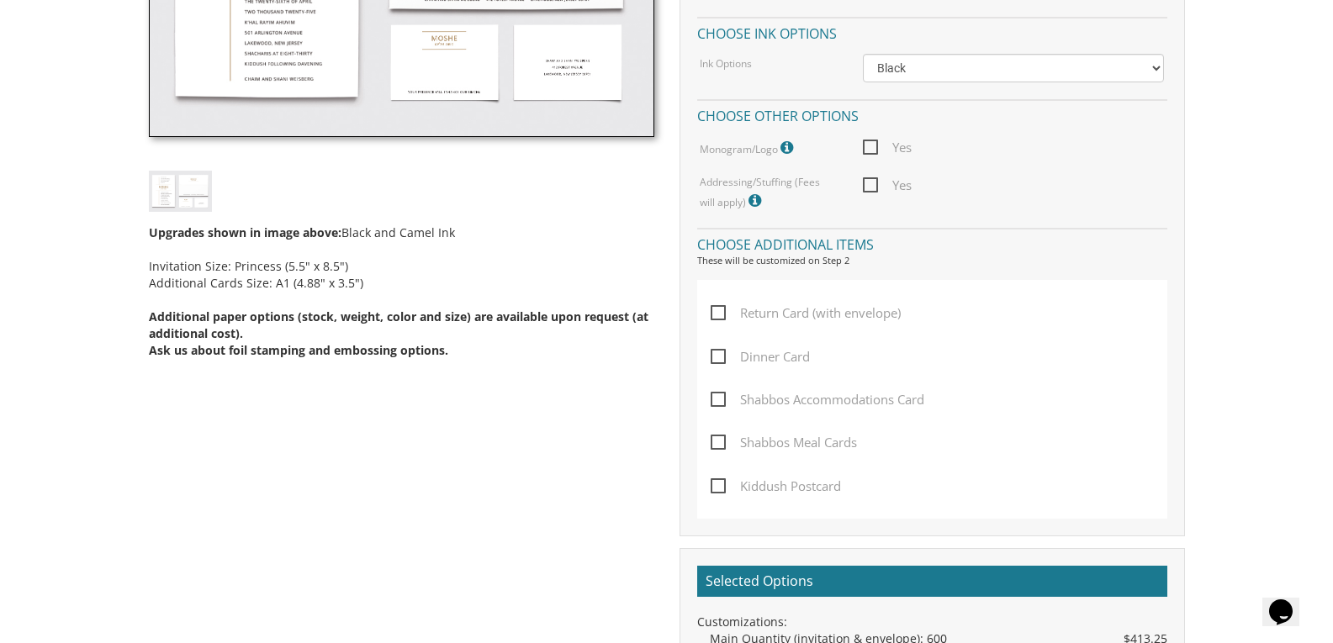
click at [713, 487] on span "Kiddush Postcard" at bounding box center [776, 486] width 130 height 21
click at [713, 487] on input "Kiddush Postcard" at bounding box center [716, 484] width 11 height 11
checkbox input "true"
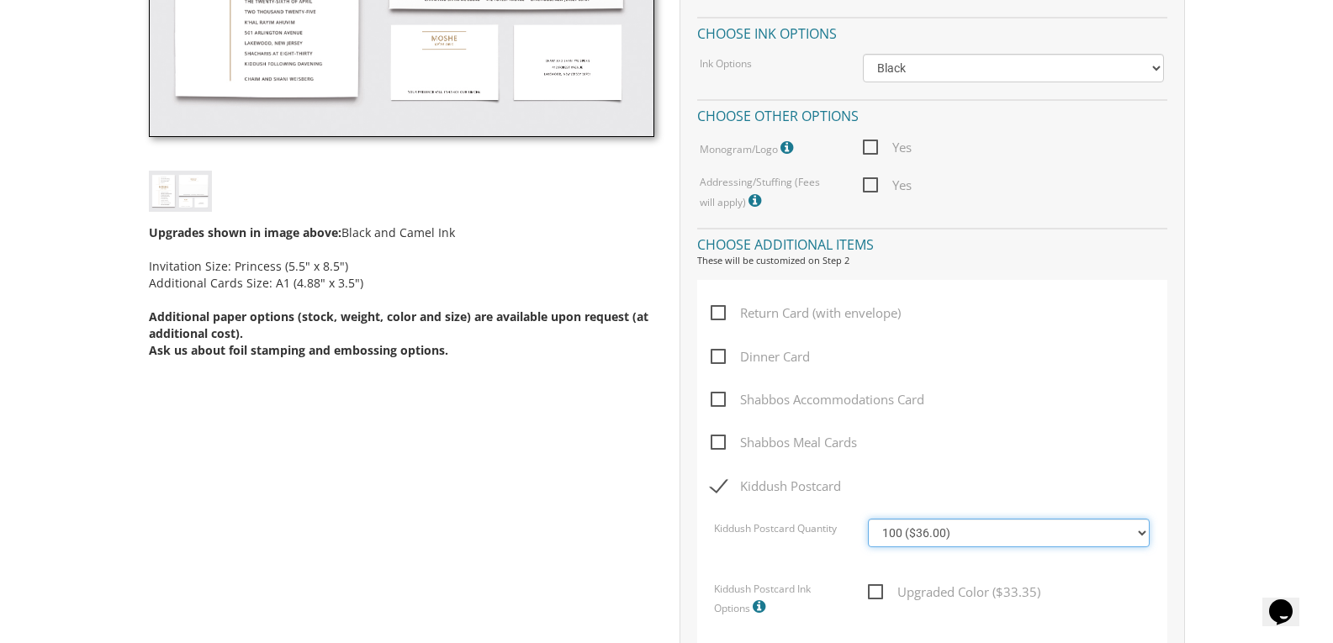
click at [1145, 540] on select "100 ($36.00) 200 ($42.00) 300 ($48.00) 400 ($54.00) 500 ($60.00) 600 ($66.00) 7…" at bounding box center [1009, 533] width 282 height 29
select select "400"
click at [868, 519] on select "100 ($36.00) 200 ($42.00) 300 ($48.00) 400 ($54.00) 500 ($60.00) 600 ($66.00) 7…" at bounding box center [1009, 533] width 282 height 29
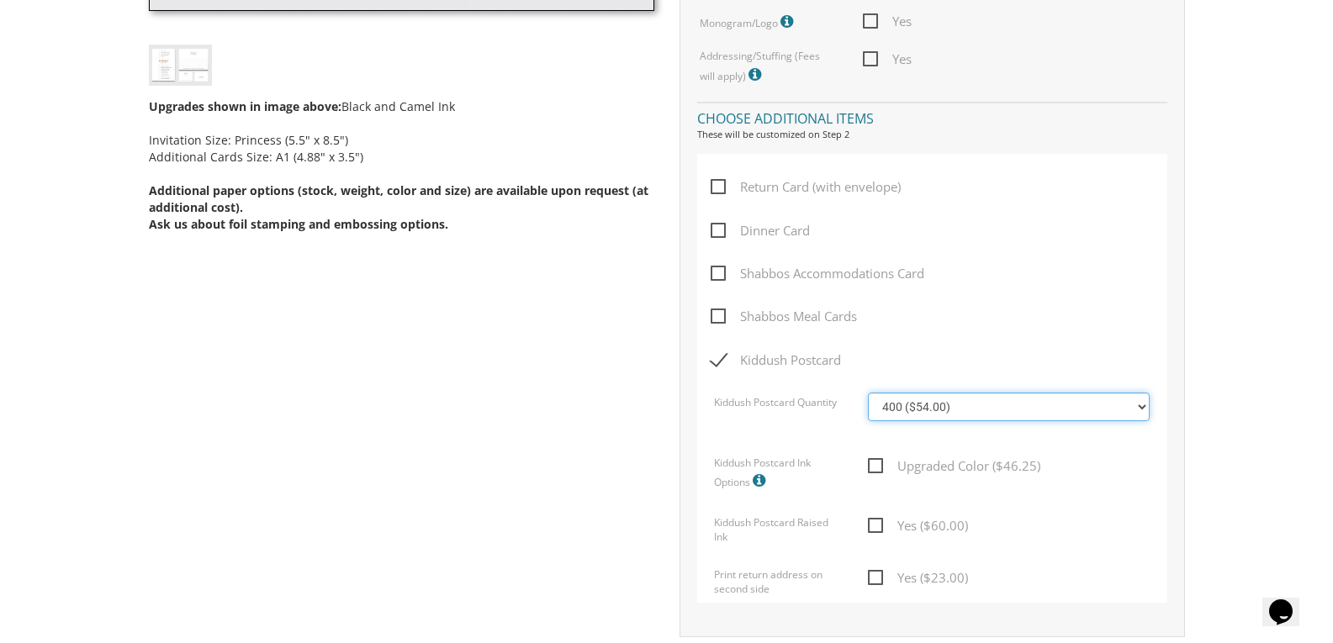
scroll to position [853, 0]
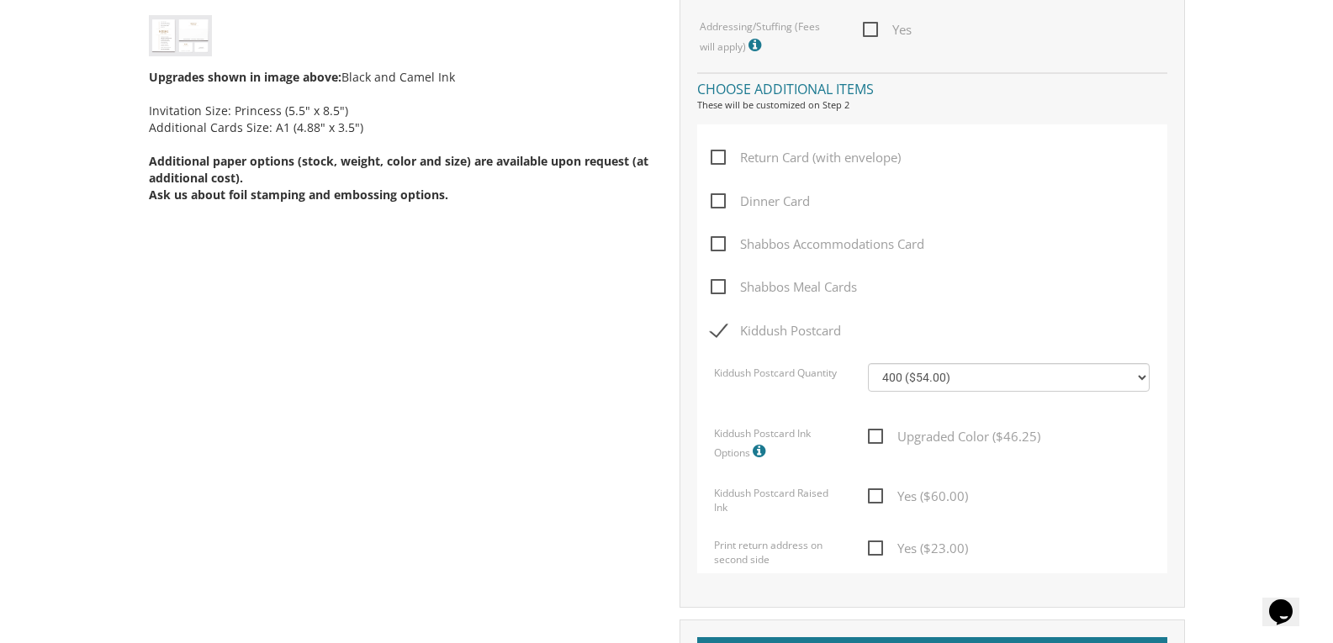
click at [875, 547] on span "Yes ($23.00)" at bounding box center [918, 548] width 100 height 21
click at [875, 547] on input "Yes ($23.00)" at bounding box center [873, 547] width 11 height 11
checkbox input "true"
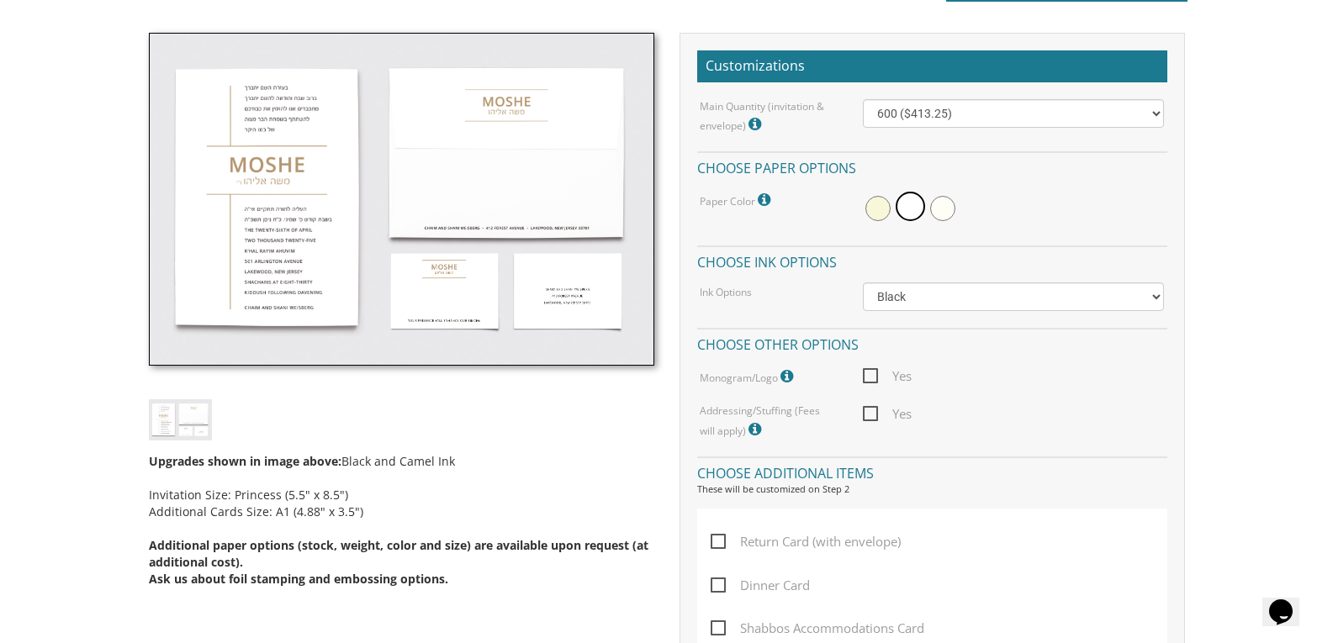
scroll to position [458, 0]
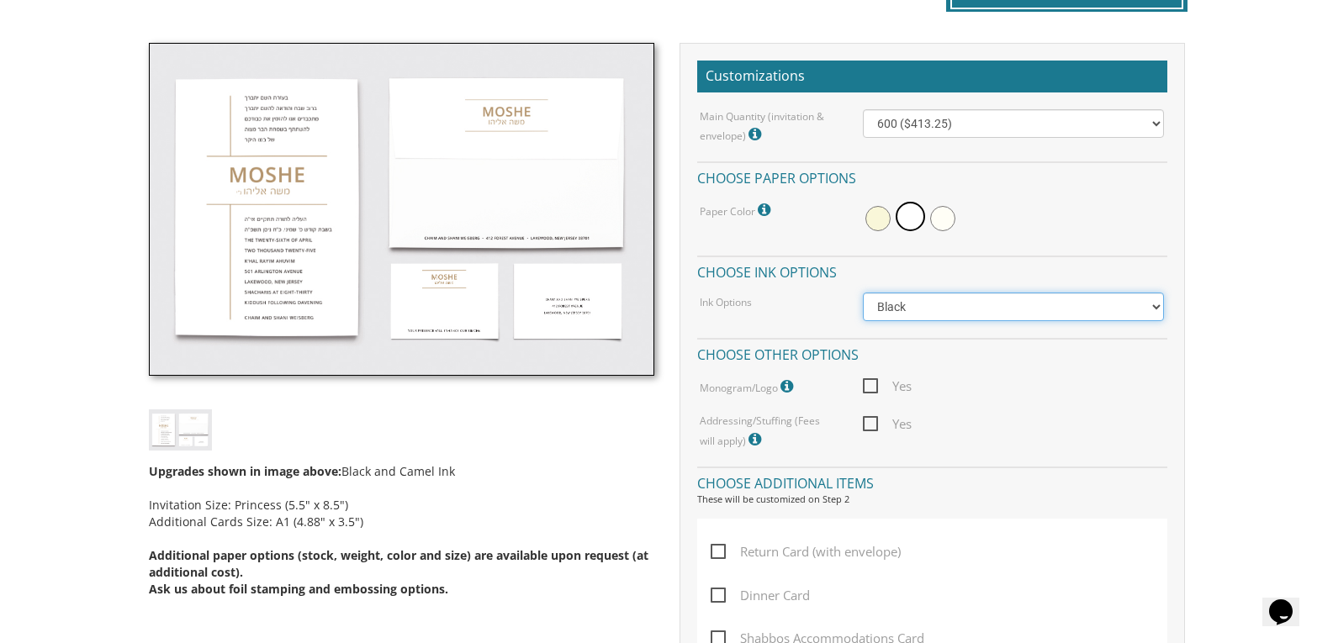
click at [1160, 309] on select "Black Colored Ink ($65.00) Black + One Color ($100.00) Two Colors ($165.00)" at bounding box center [1013, 307] width 301 height 29
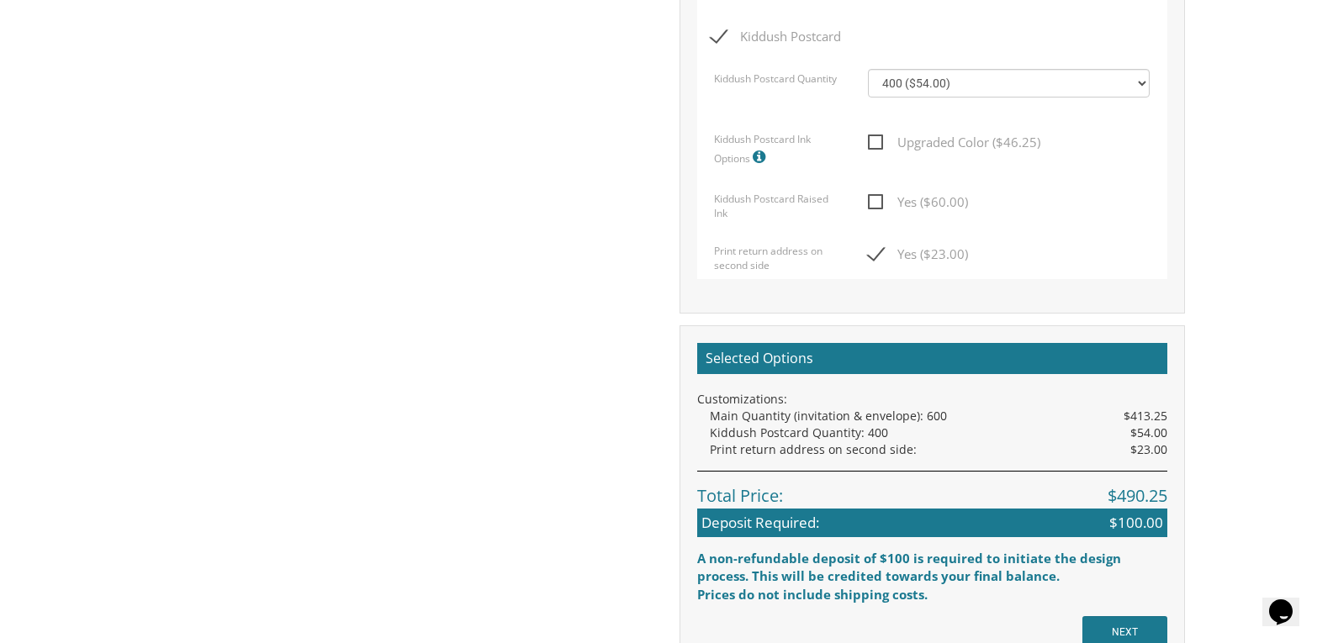
scroll to position [1247, 0]
